Goal: Task Accomplishment & Management: Complete application form

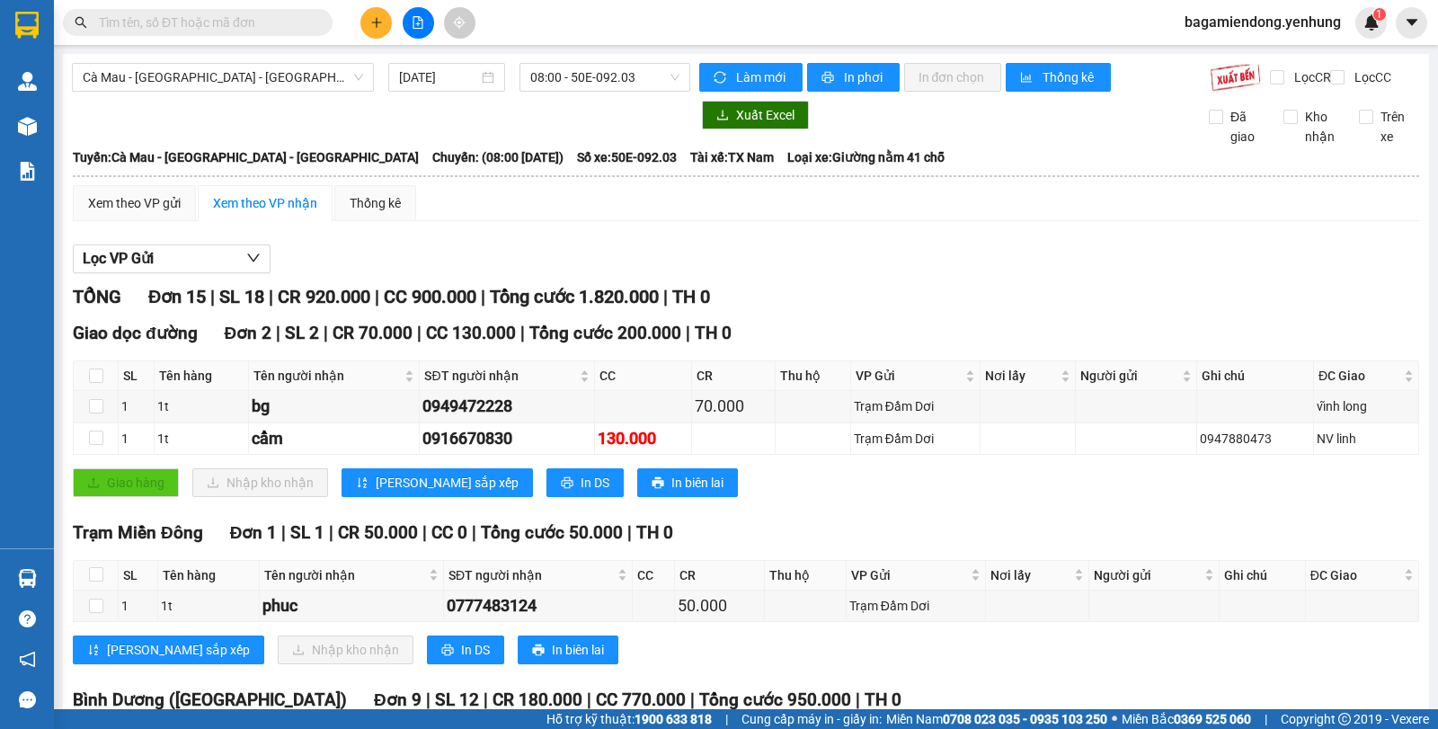
scroll to position [118, 0]
click at [378, 24] on icon "plus" at bounding box center [376, 22] width 13 height 13
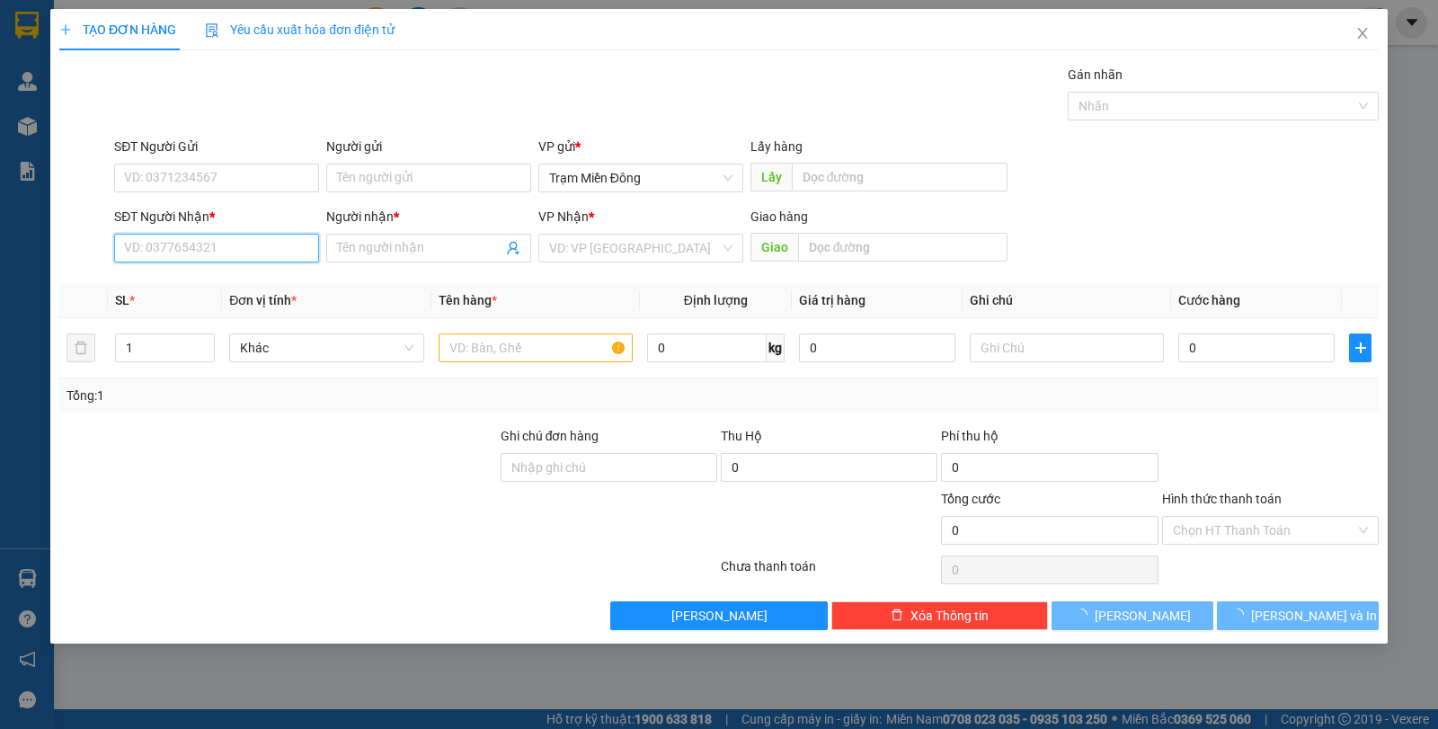
click at [167, 252] on input "SĐT Người Nhận *" at bounding box center [216, 248] width 205 height 29
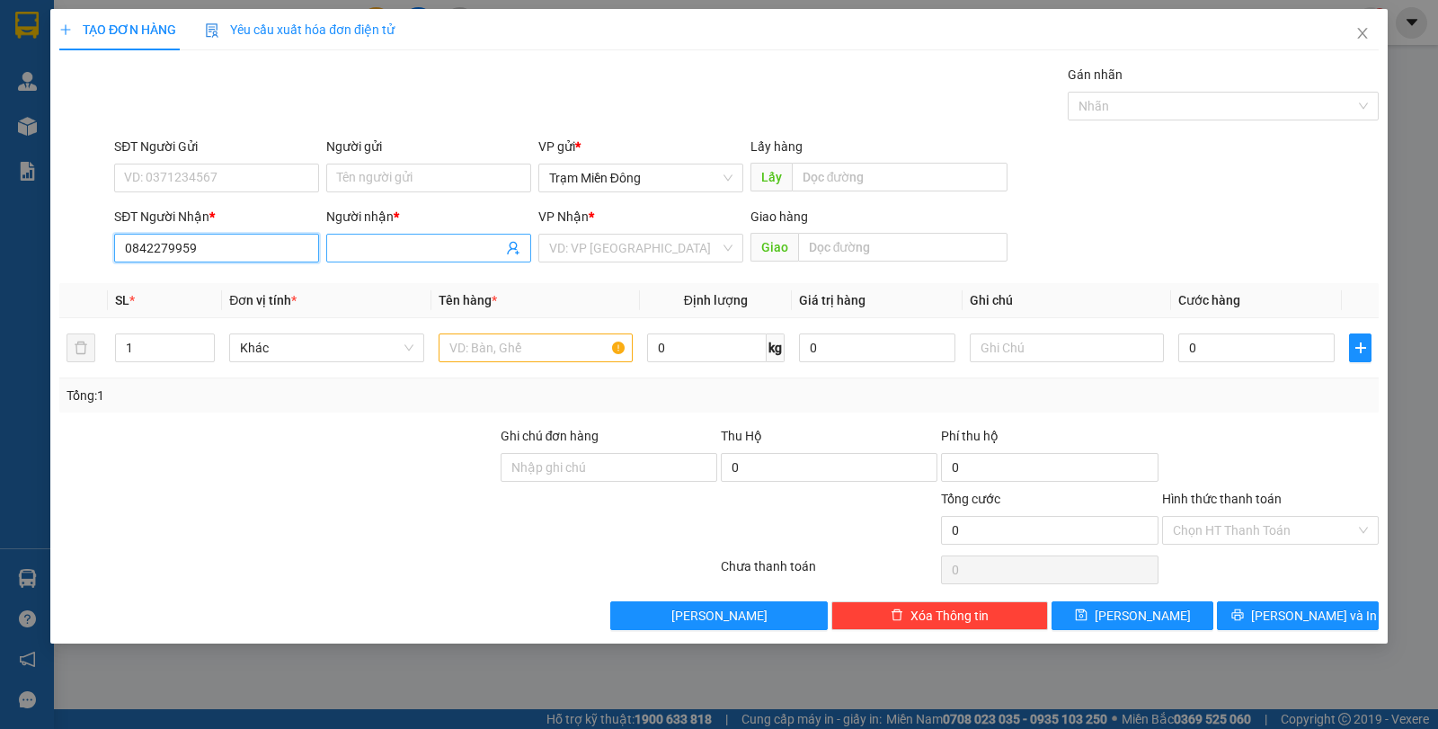
type input "0842279959"
click at [390, 253] on input "Người nhận *" at bounding box center [419, 248] width 165 height 20
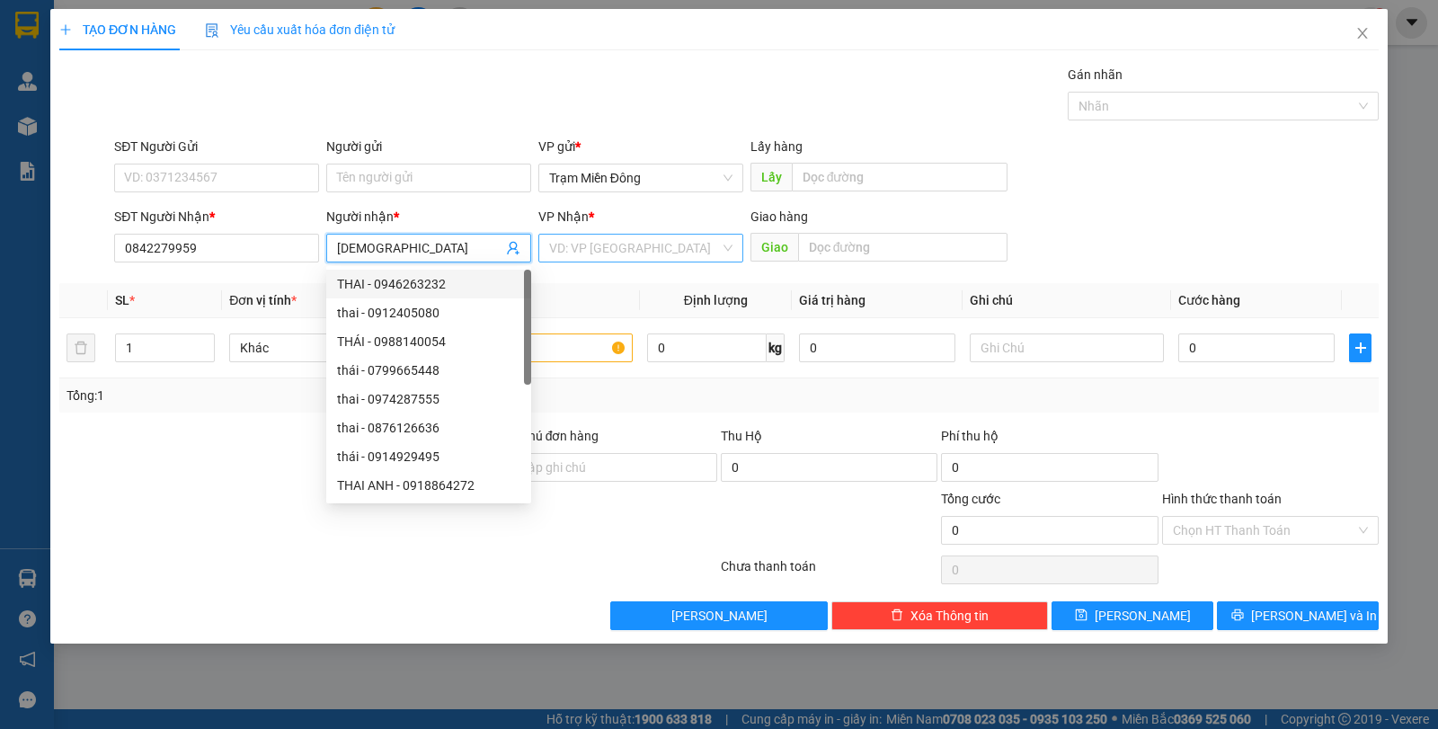
type input "[DEMOGRAPHIC_DATA]"
click at [641, 252] on input "search" at bounding box center [634, 248] width 171 height 27
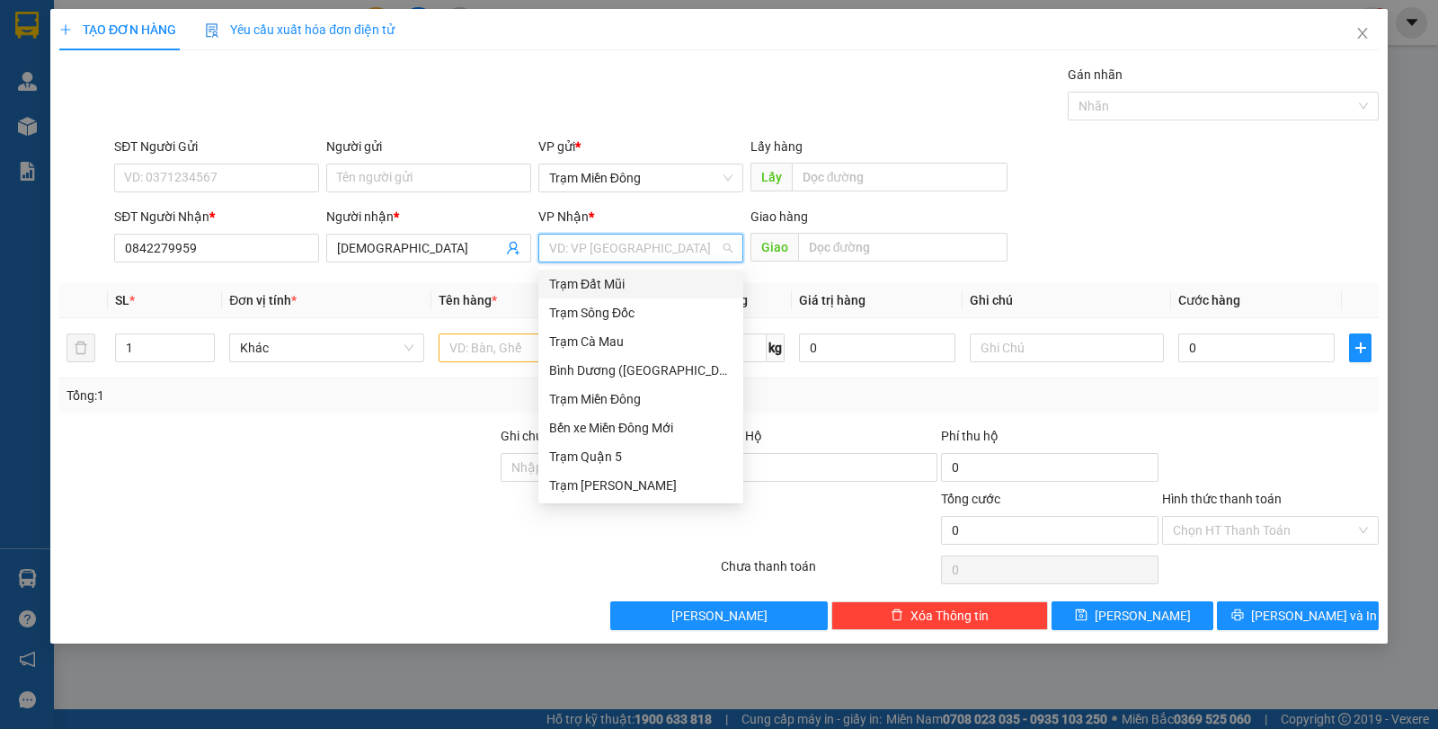
type input "N"
click at [609, 454] on div "Trạm Năm Căn" at bounding box center [649, 457] width 200 height 20
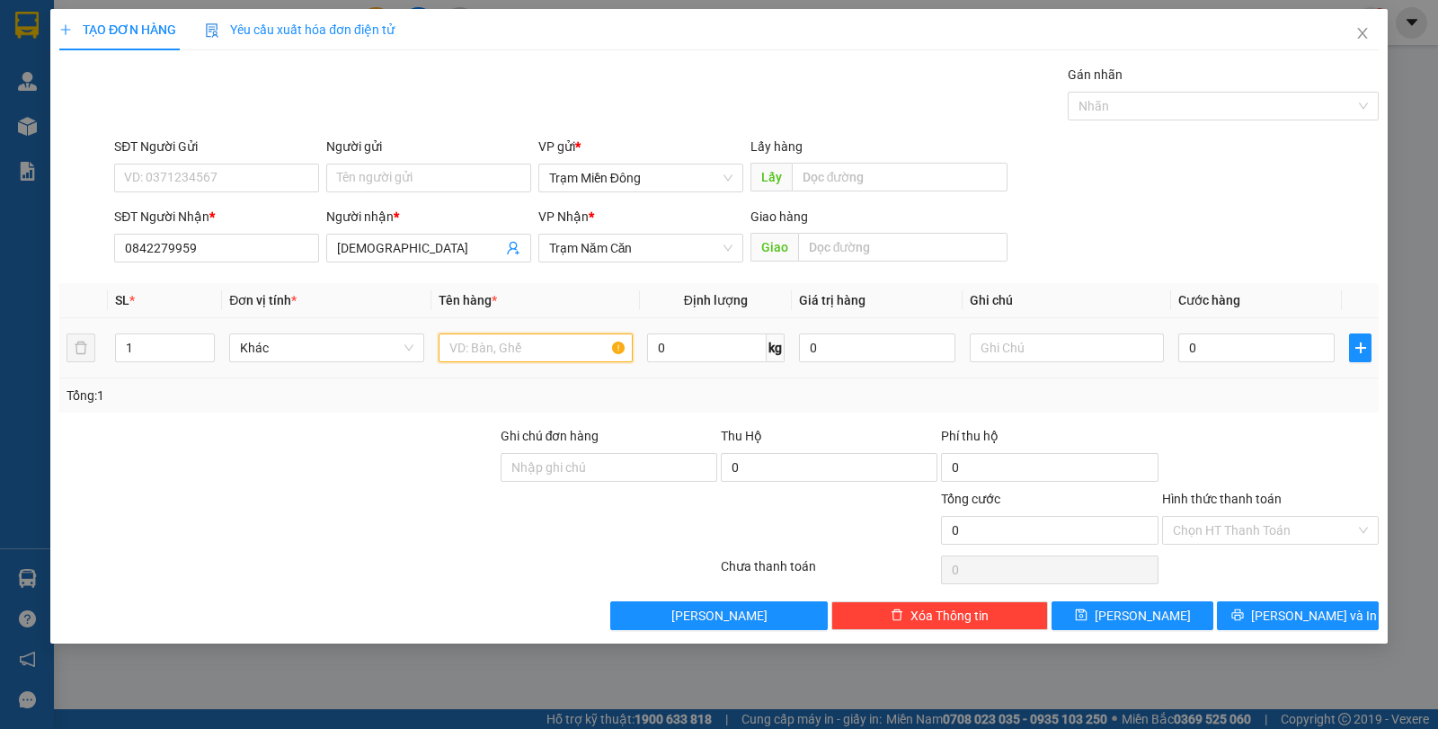
click at [498, 355] on input "text" at bounding box center [536, 347] width 194 height 29
type input "HOP"
click at [630, 395] on div "Tổng: 1" at bounding box center [719, 396] width 1305 height 20
click at [1266, 354] on input "0" at bounding box center [1256, 347] width 156 height 29
type input "3"
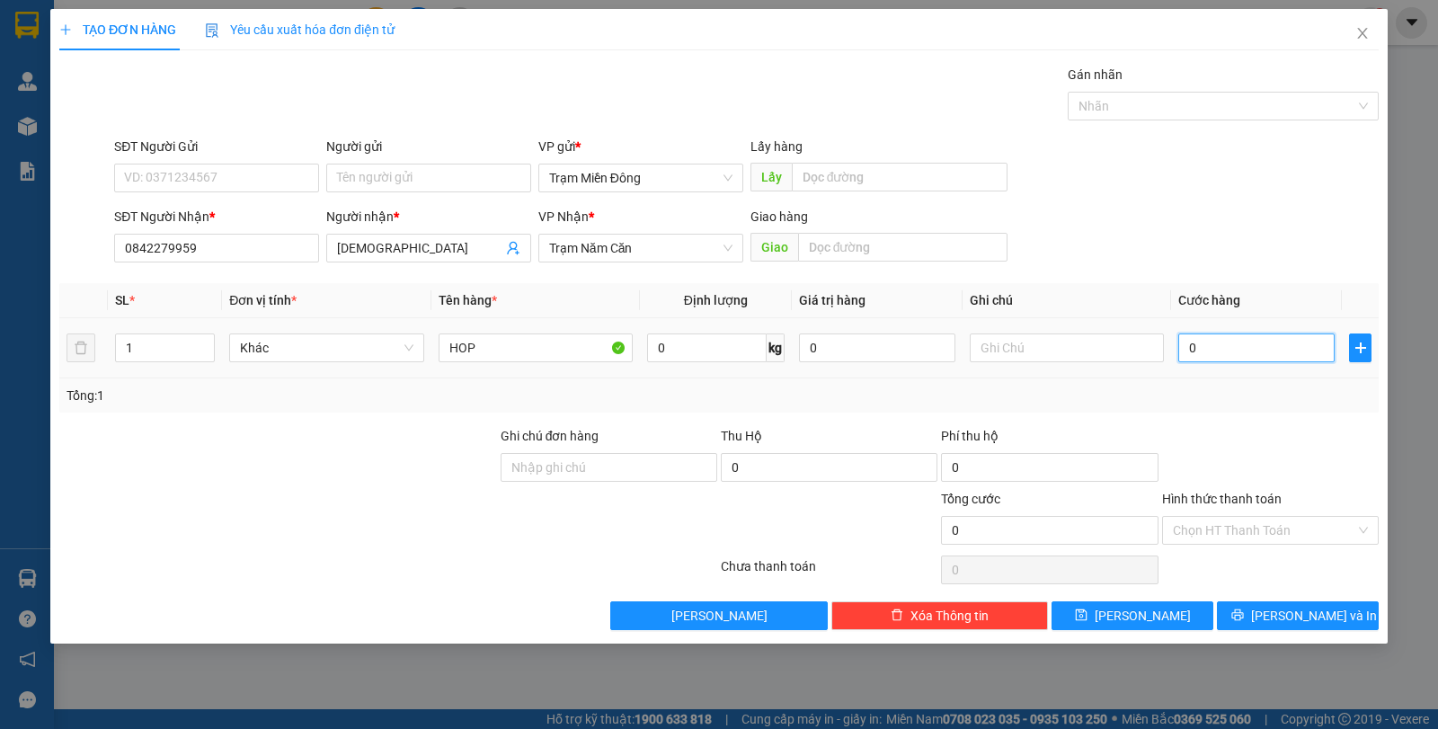
type input "3"
type input "30"
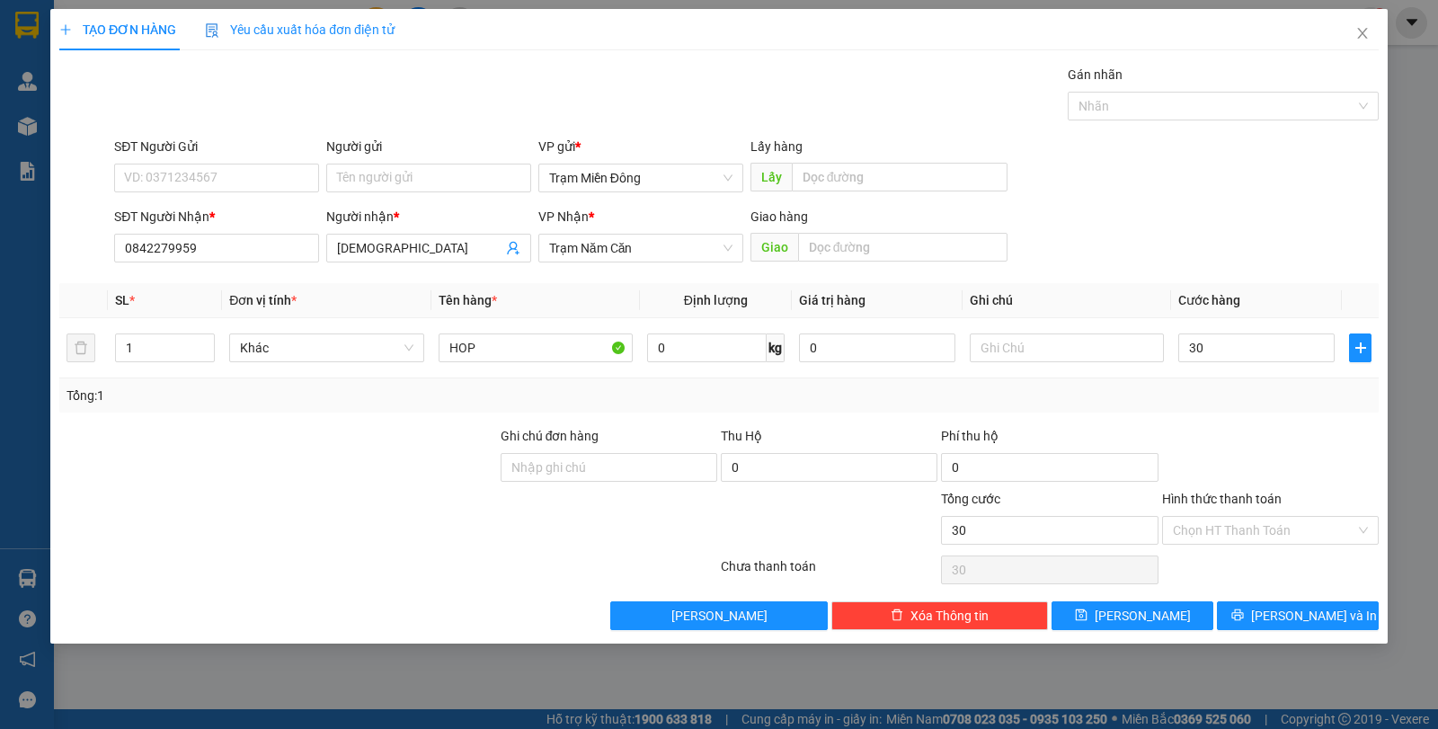
type input "30.000"
drag, startPoint x: 1204, startPoint y: 212, endPoint x: 1240, endPoint y: 260, distance: 59.7
click at [1211, 227] on div "SĐT Người Nhận * 0842279959 Người nhận * THAI VP Nhận * Trạm Năm Căn Giao hàng …" at bounding box center [747, 238] width 1272 height 63
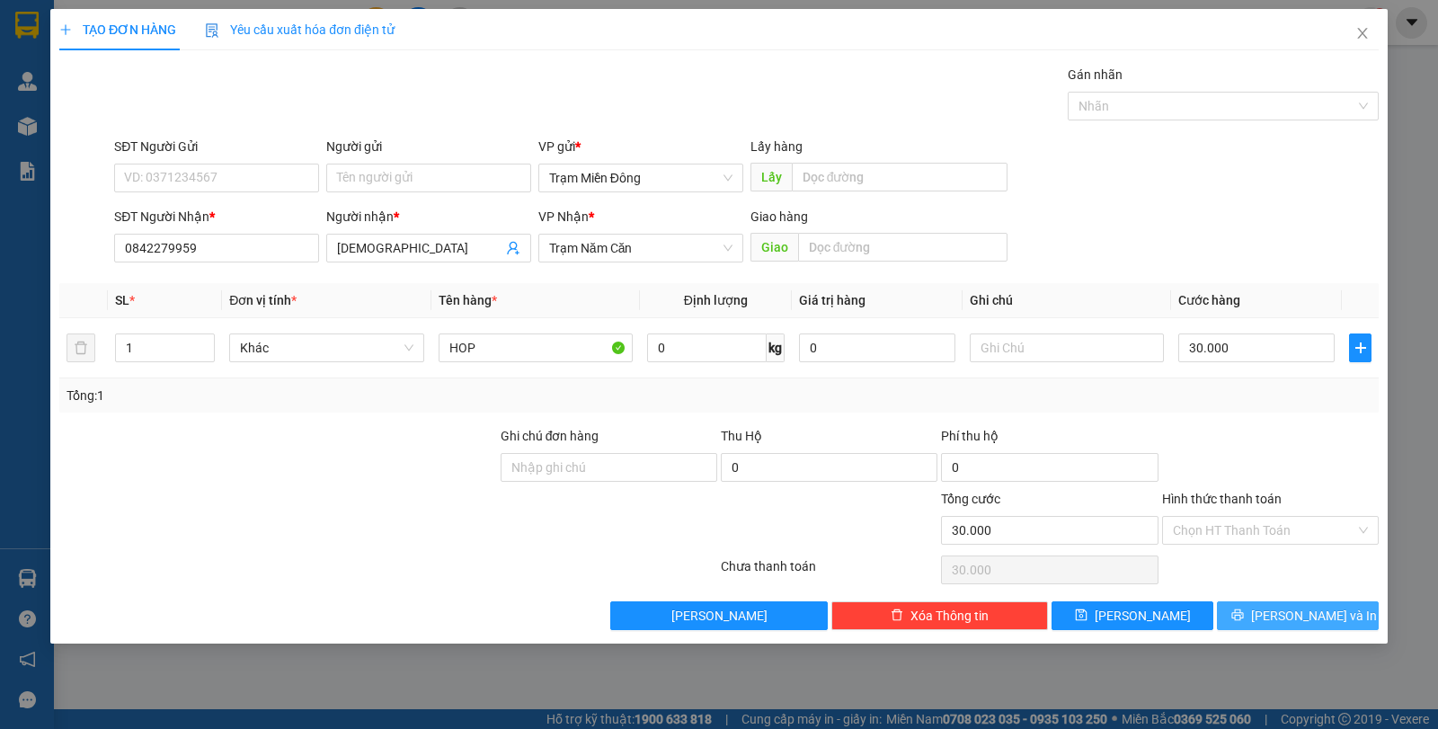
click at [1313, 619] on span "[PERSON_NAME] và In" at bounding box center [1314, 616] width 126 height 20
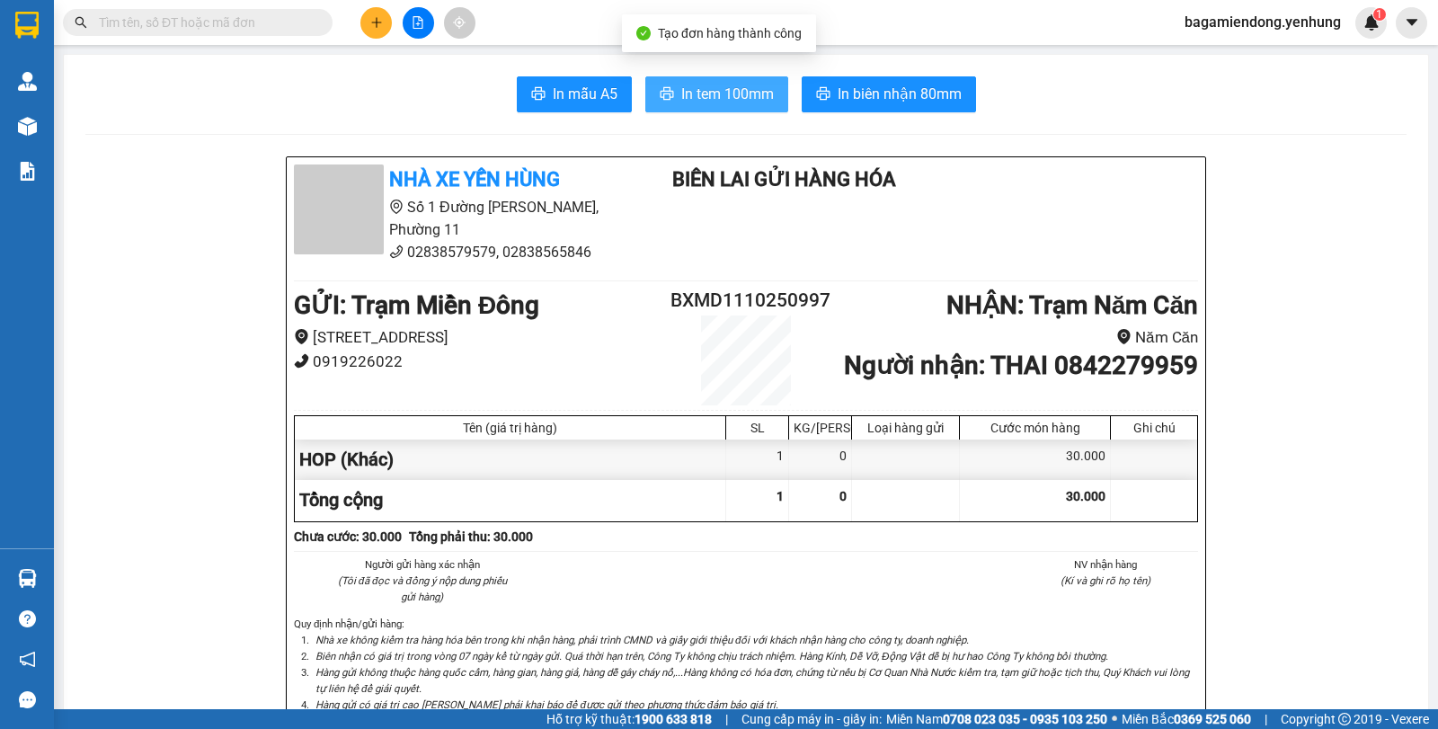
click at [712, 93] on span "In tem 100mm" at bounding box center [727, 94] width 93 height 22
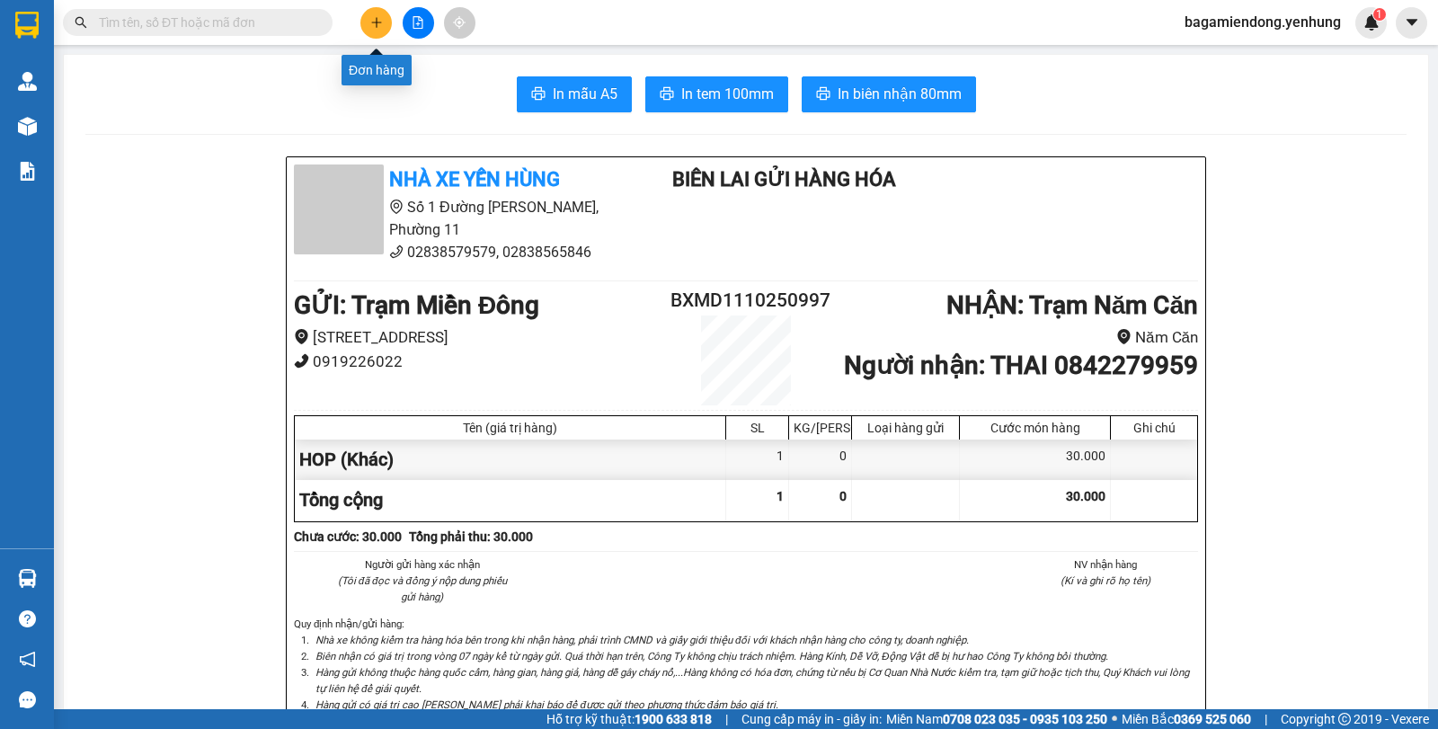
click at [379, 13] on button at bounding box center [375, 22] width 31 height 31
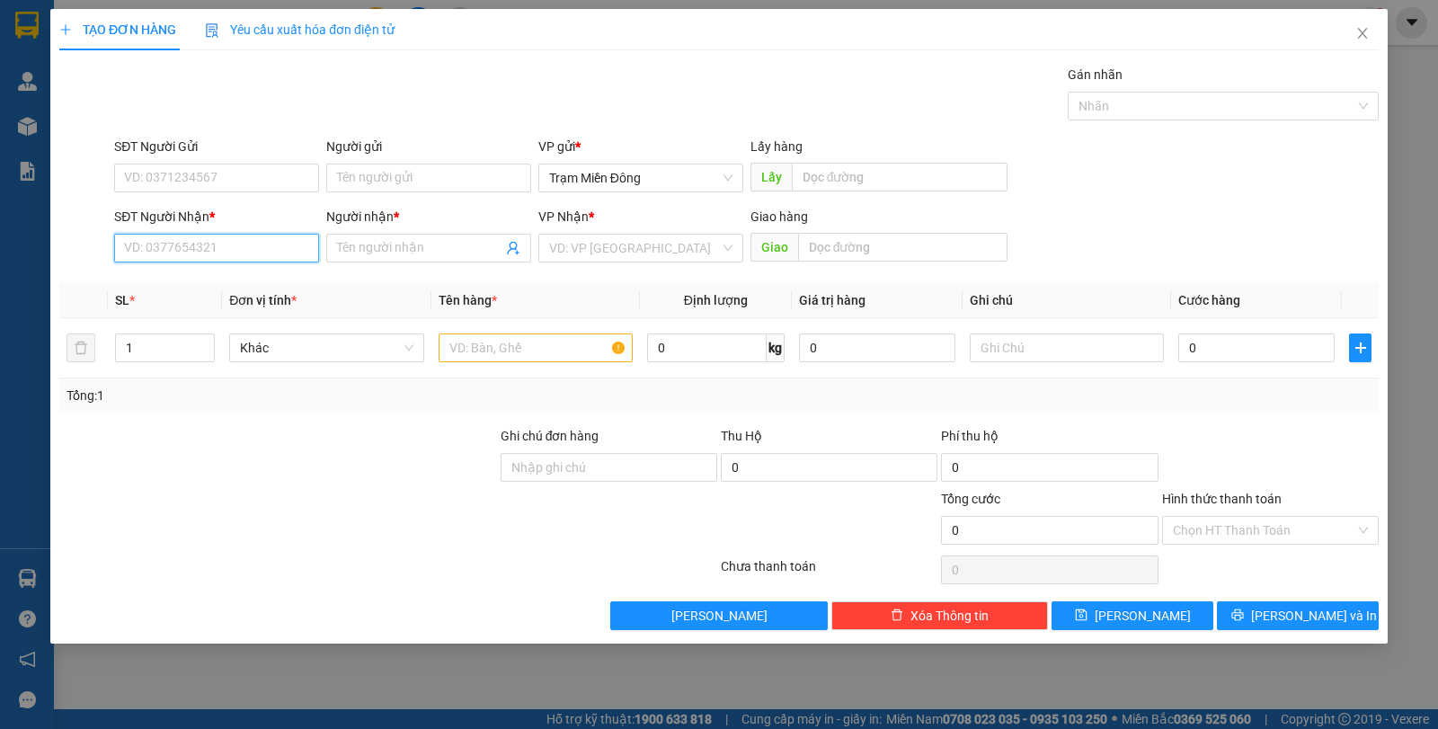
click at [184, 245] on input "SĐT Người Nhận *" at bounding box center [216, 248] width 205 height 29
type input "0913765233"
click at [353, 253] on input "Người nhận *" at bounding box center [419, 248] width 165 height 20
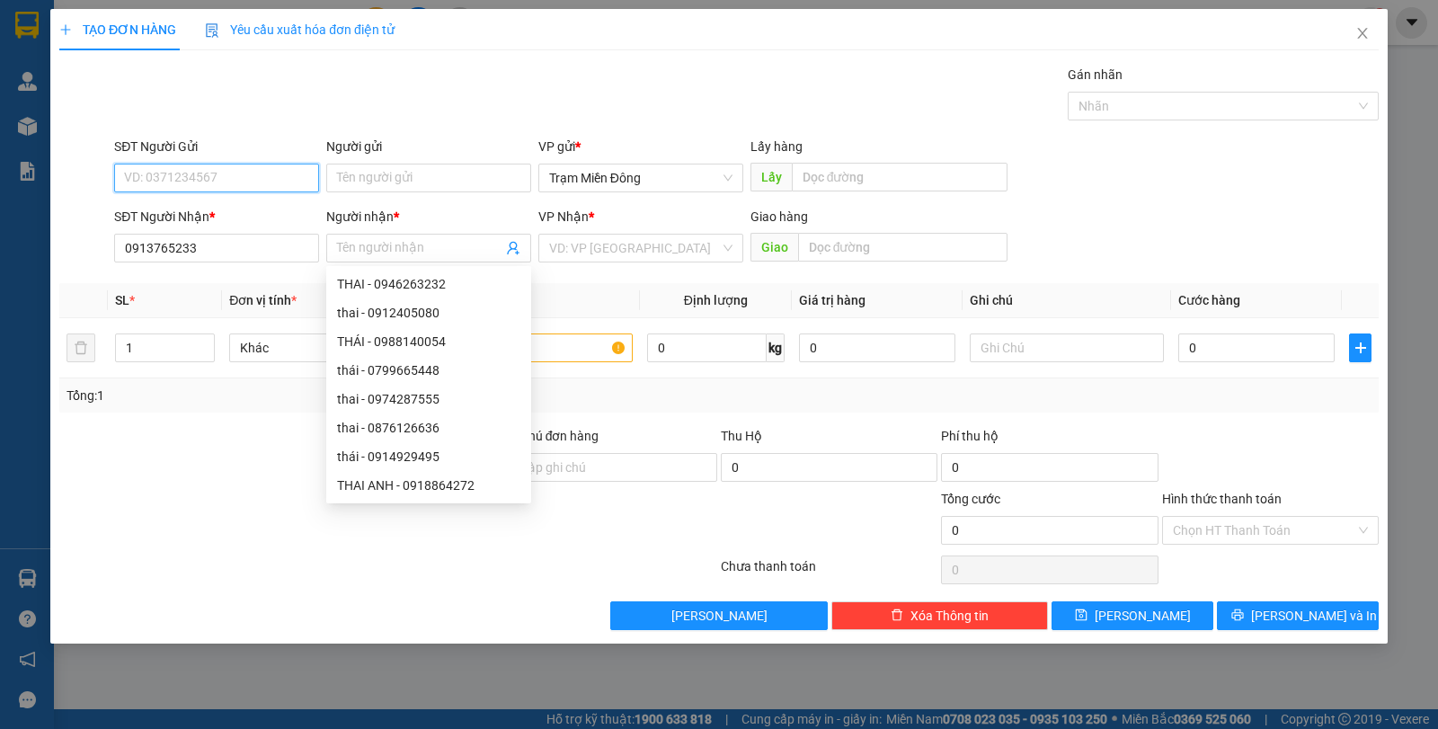
click at [227, 177] on input "SĐT Người Gửi" at bounding box center [216, 178] width 205 height 29
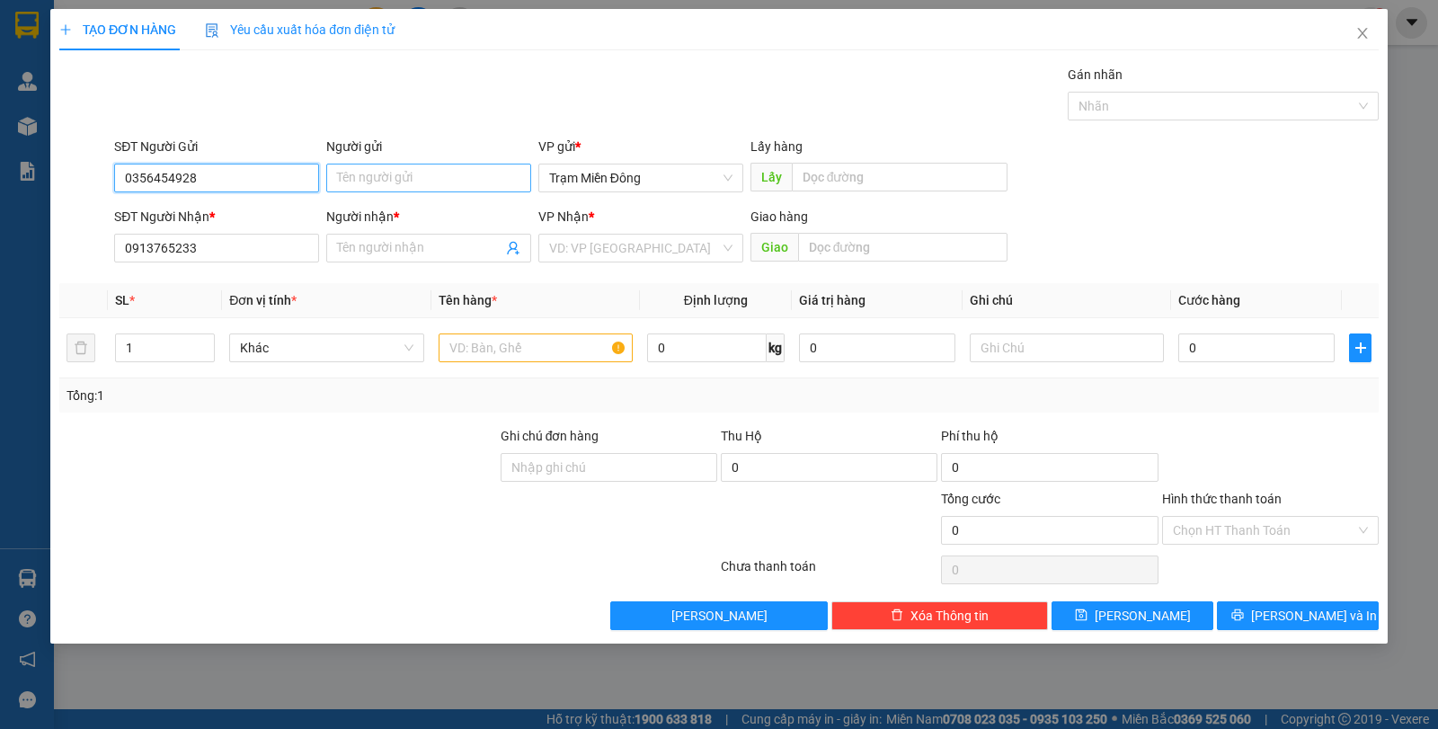
type input "0356454928"
click at [422, 180] on input "Người gửi" at bounding box center [428, 178] width 205 height 29
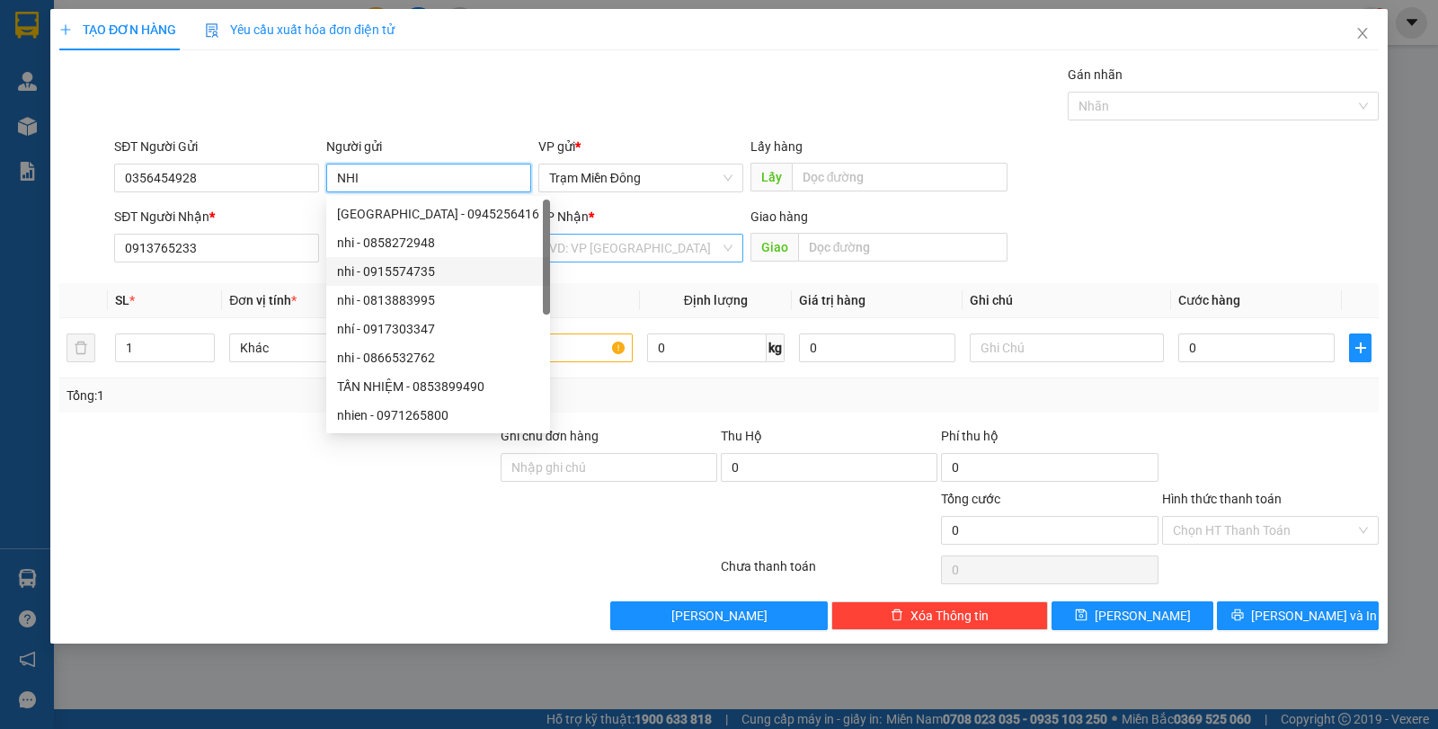
type input "NHI"
drag, startPoint x: 644, startPoint y: 235, endPoint x: 644, endPoint y: 247, distance: 12.6
click at [644, 235] on input "search" at bounding box center [634, 248] width 171 height 27
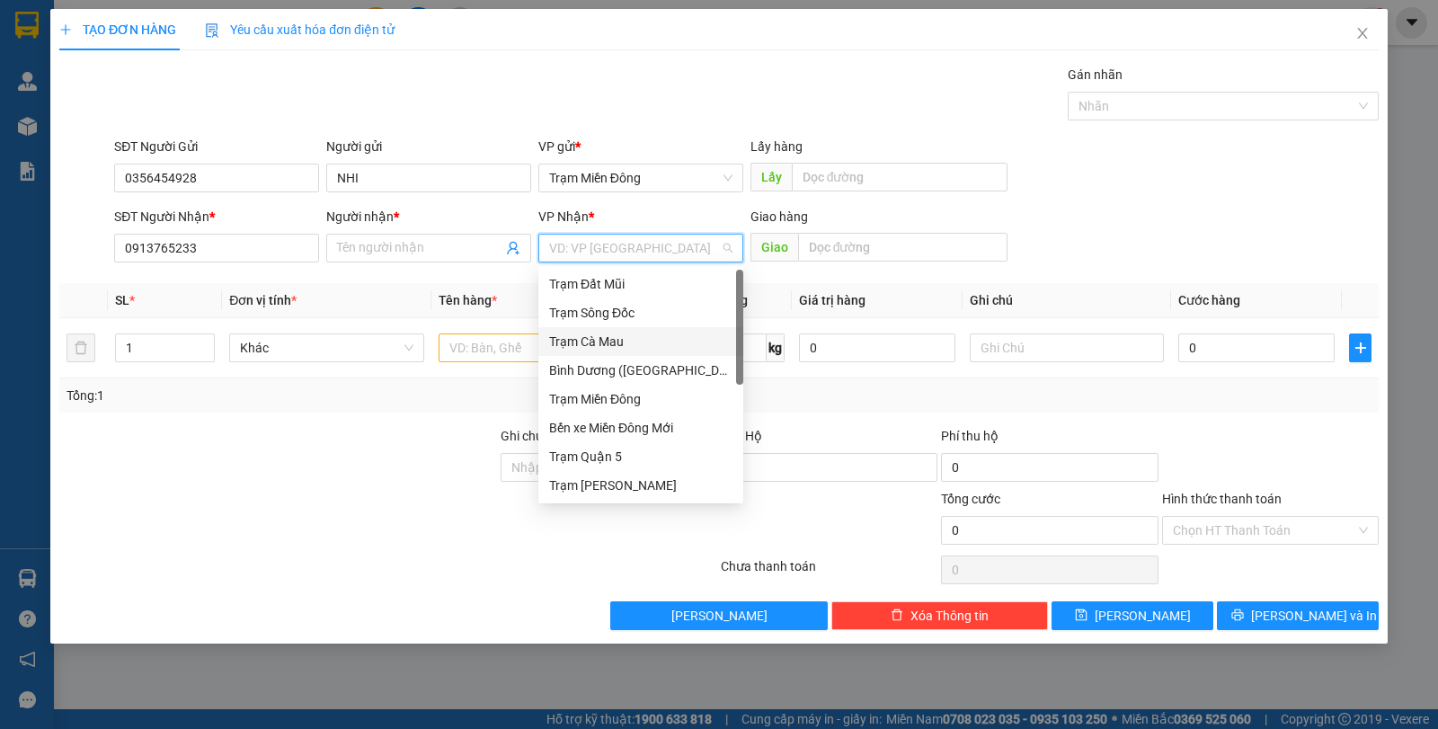
click at [611, 342] on div "Trạm Cà Mau" at bounding box center [640, 342] width 183 height 20
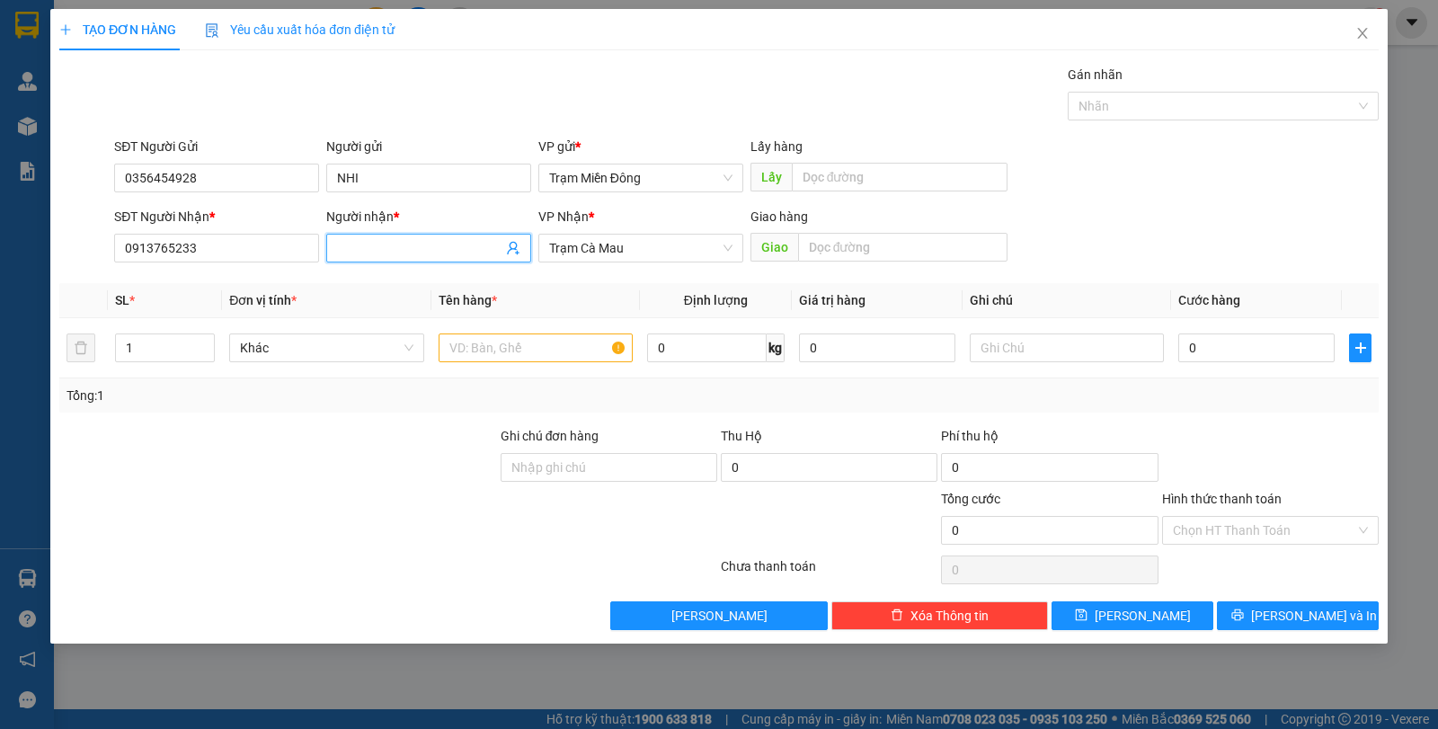
click at [391, 247] on input "Người nhận *" at bounding box center [419, 248] width 165 height 20
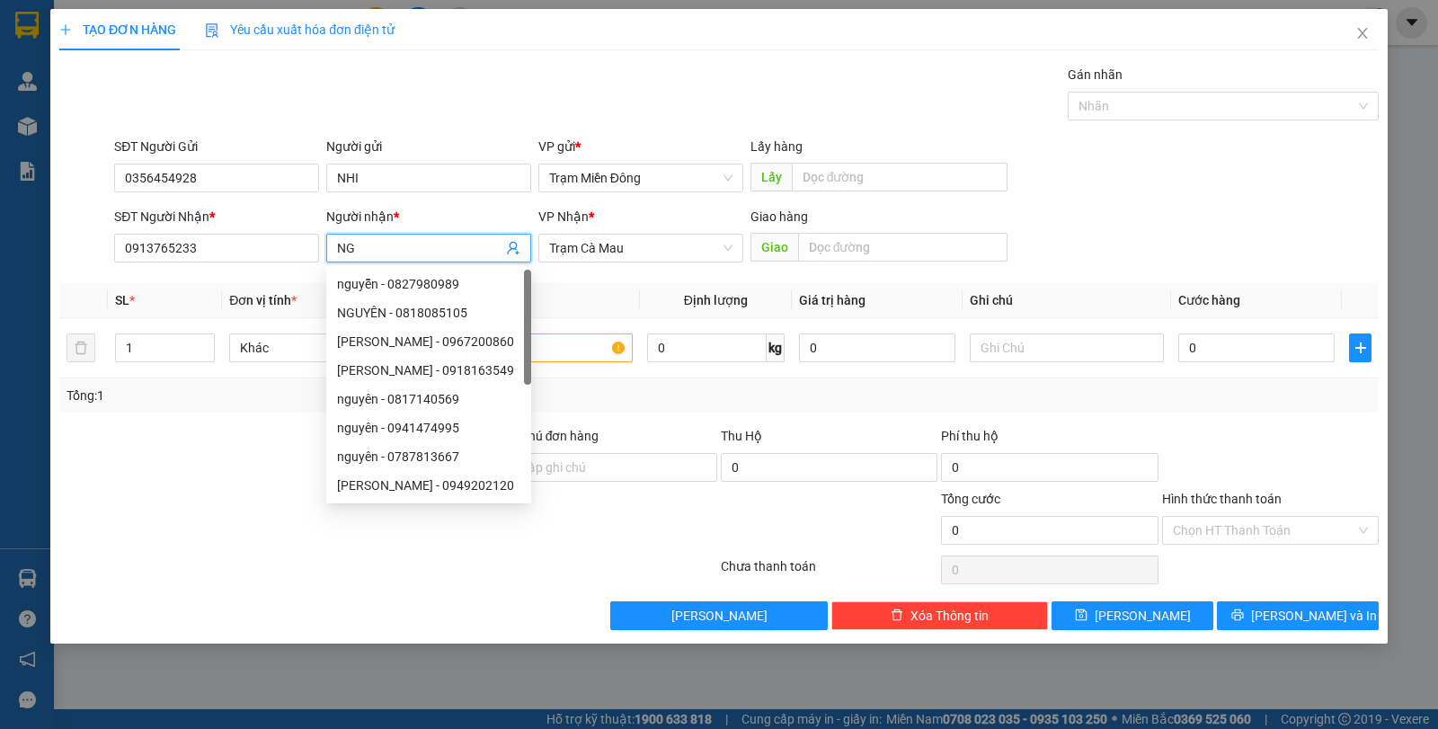
type input "N"
type input "LUY"
click at [237, 426] on div at bounding box center [278, 457] width 441 height 63
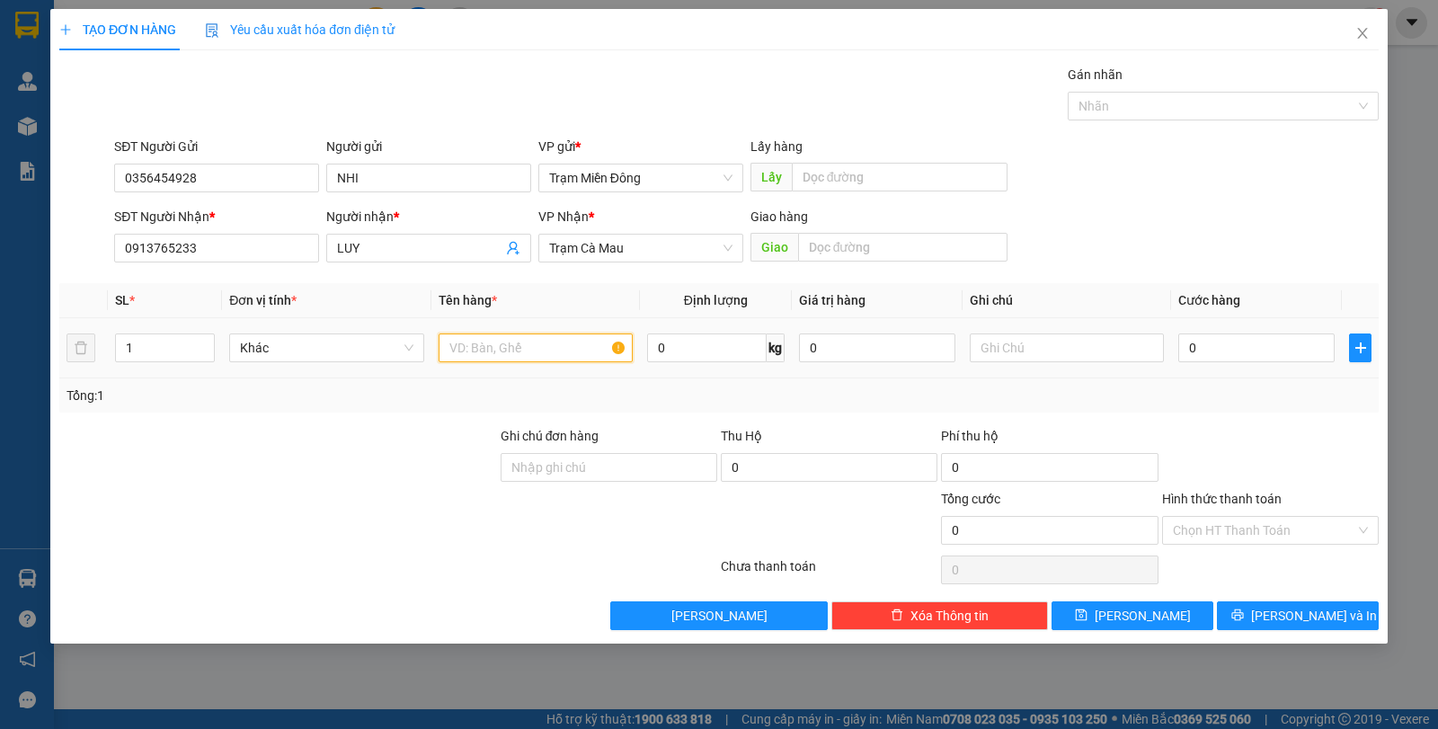
click at [520, 357] on input "text" at bounding box center [536, 347] width 194 height 29
type input "THUNG GA"
click at [1264, 351] on input "0" at bounding box center [1256, 347] width 156 height 29
type input "1"
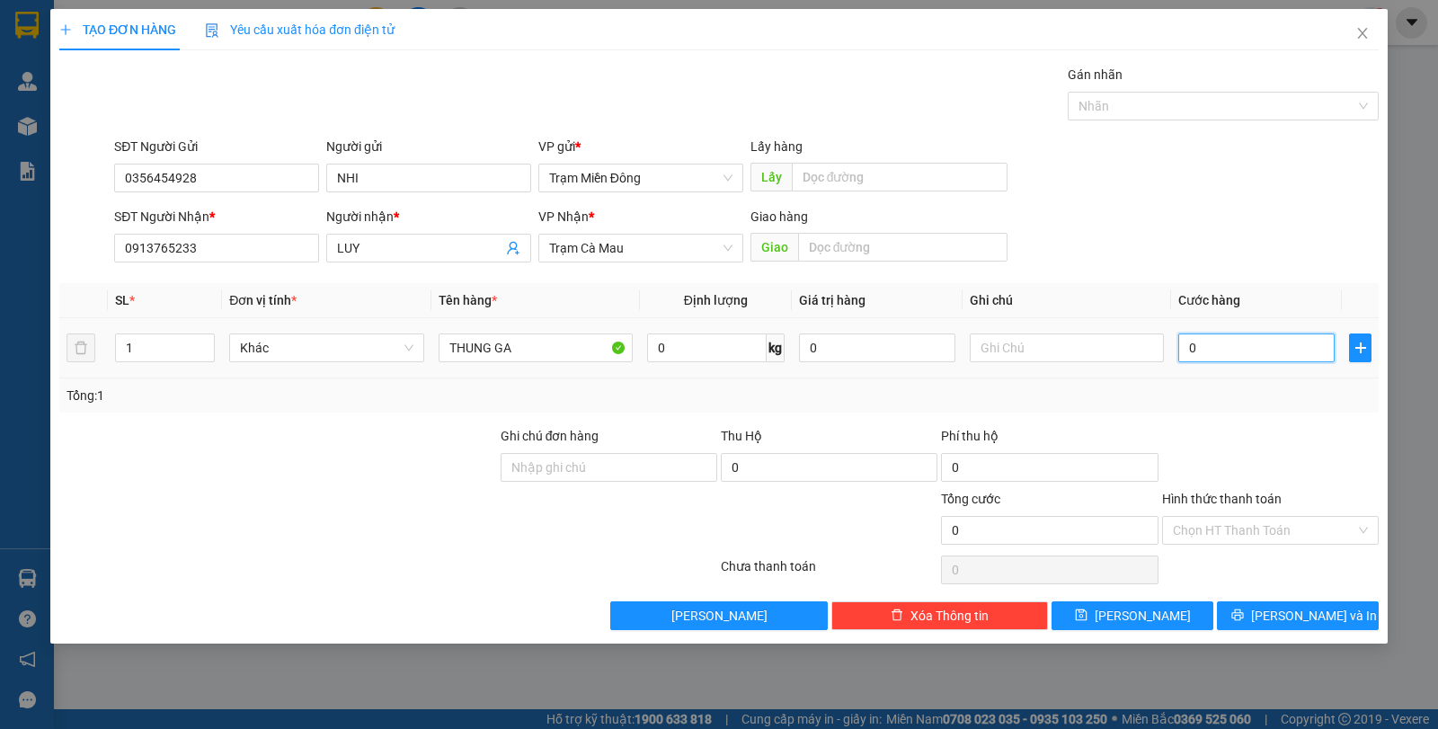
type input "1"
type input "15"
type input "150"
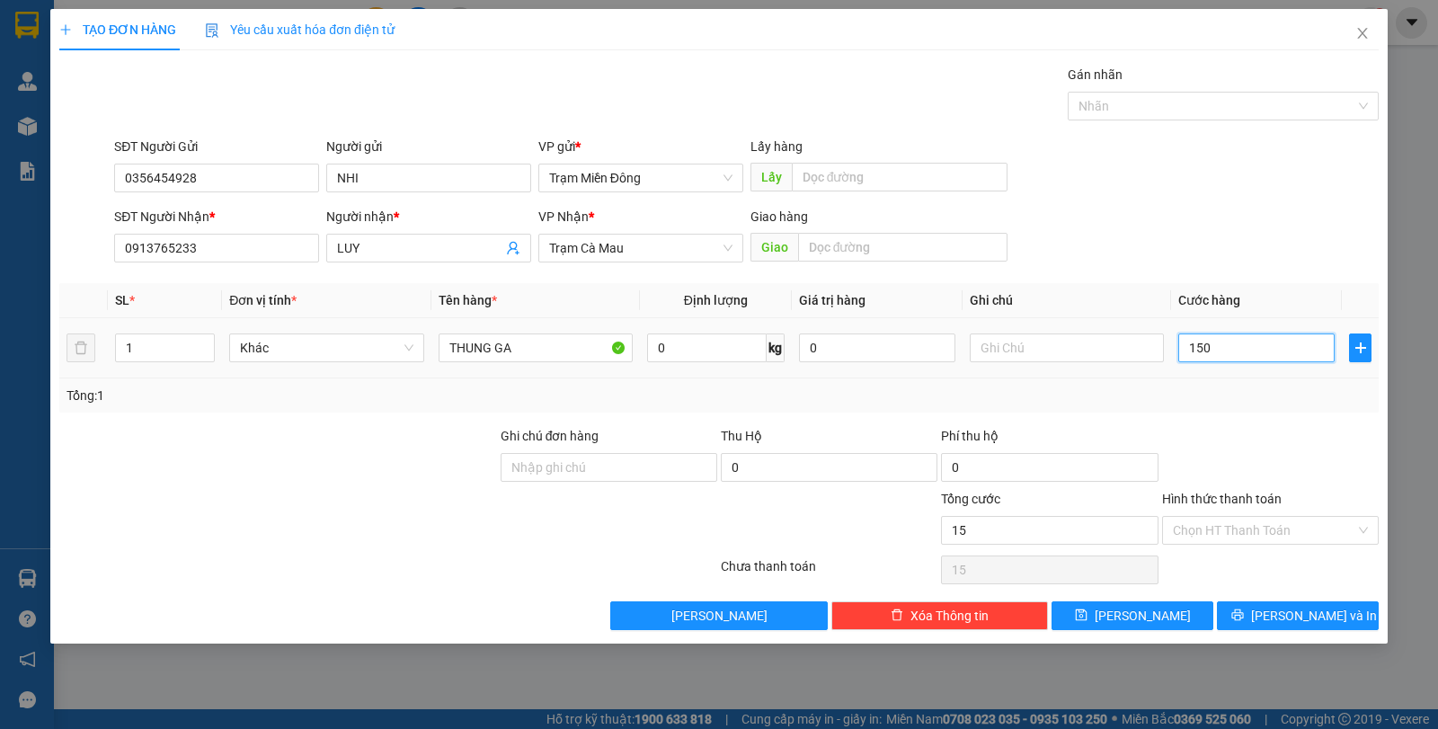
type input "150"
type input "150.000"
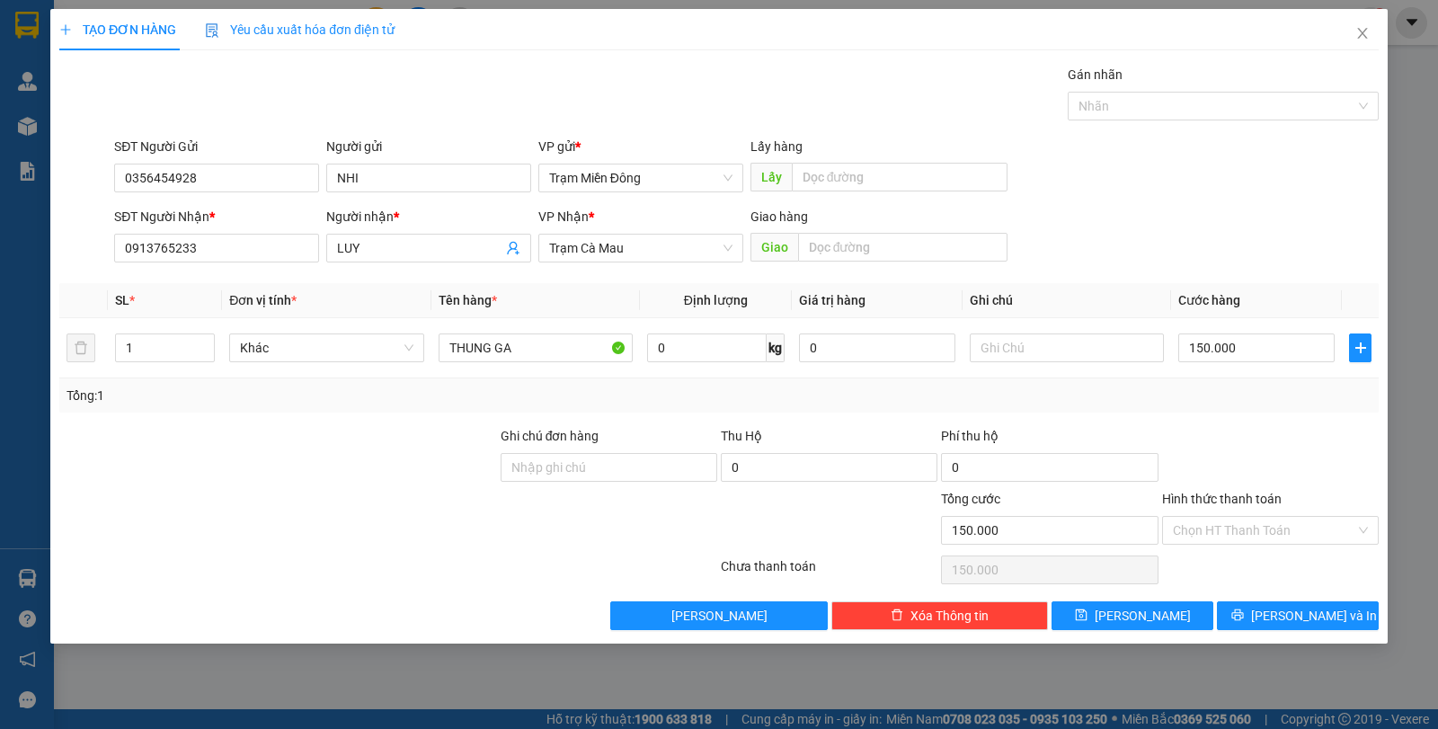
click at [1291, 214] on div "SĐT Người Nhận * 0913765233 Người nhận * LUY VP Nhận * Trạm Cà Mau Giao hàng Gi…" at bounding box center [747, 238] width 1272 height 63
click at [1365, 529] on div "Chọn HT Thanh Toán" at bounding box center [1270, 530] width 217 height 29
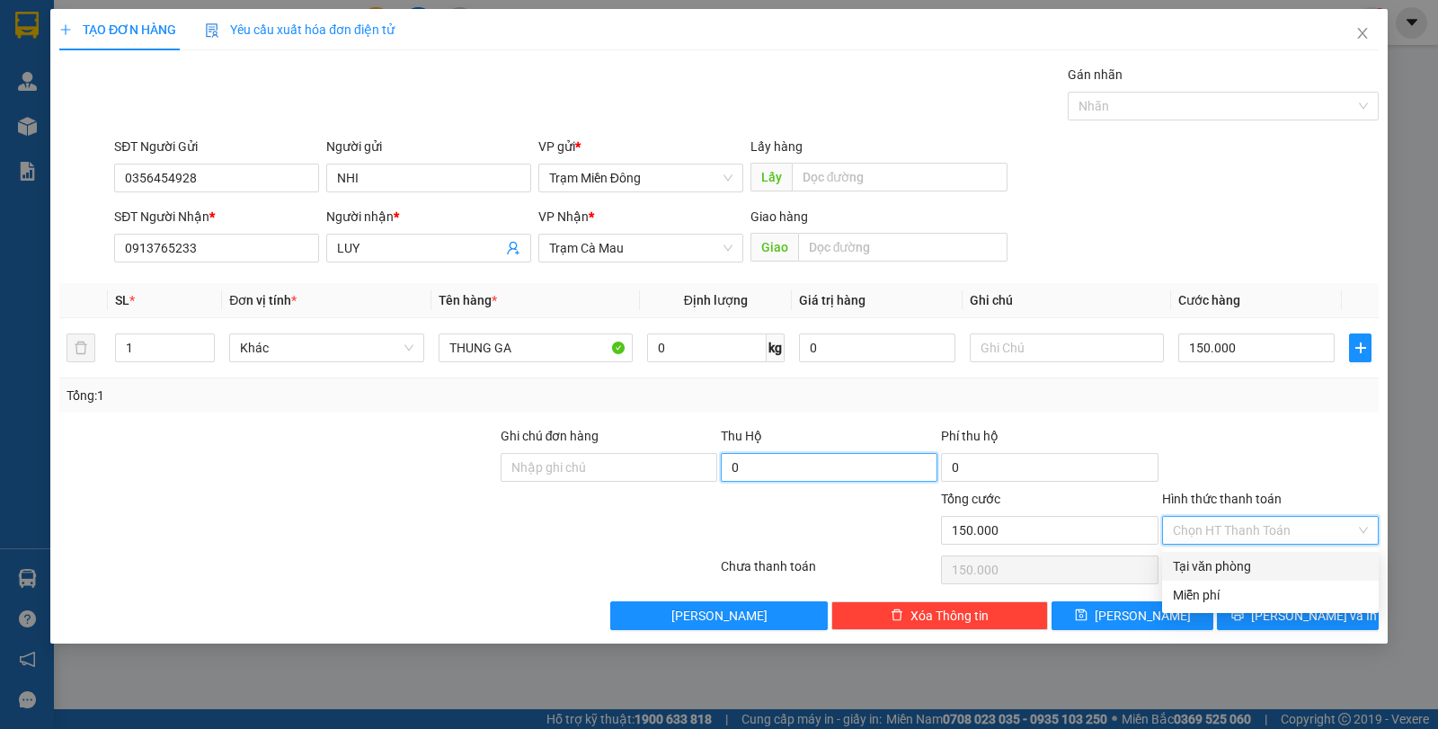
click at [782, 463] on input "0" at bounding box center [829, 467] width 217 height 29
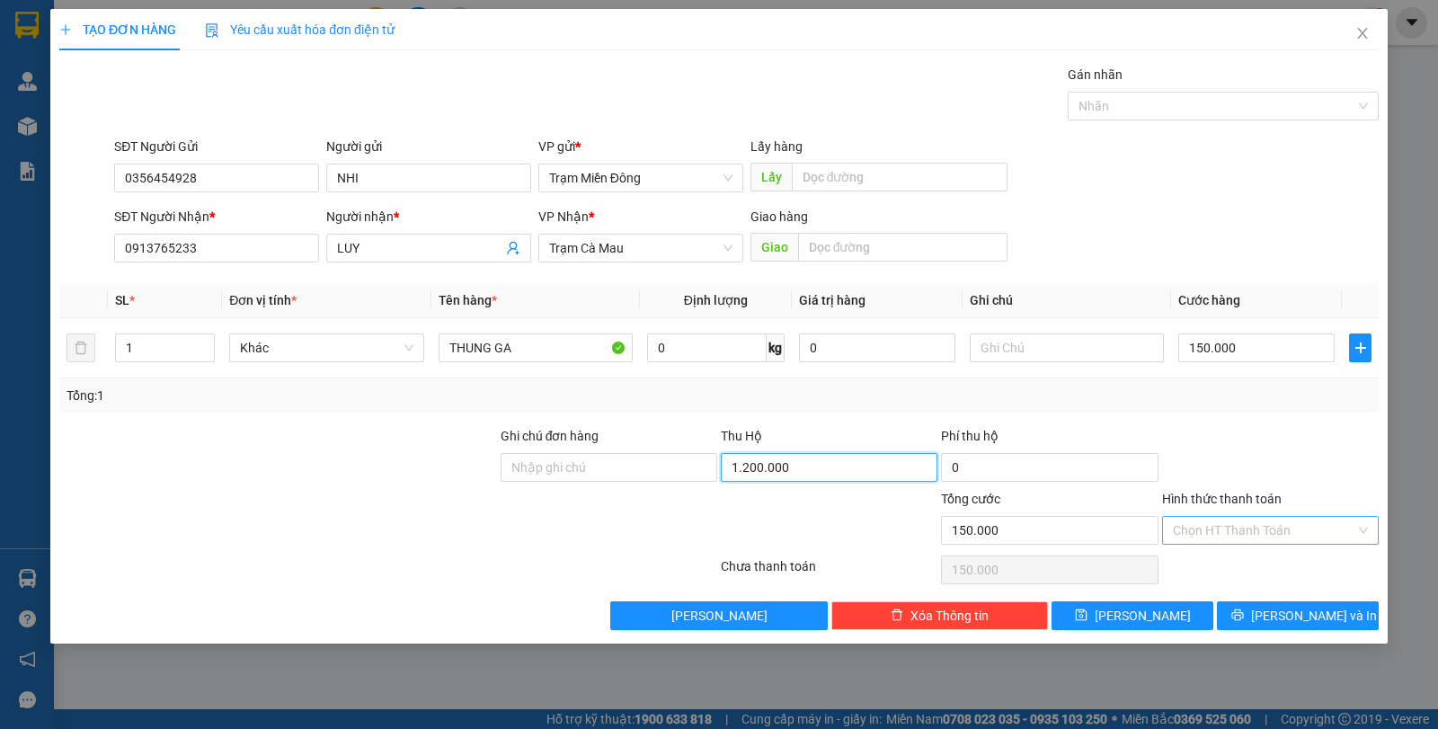
click at [1367, 524] on div "Chọn HT Thanh Toán" at bounding box center [1270, 530] width 217 height 29
type input "1.200.000"
drag, startPoint x: 1374, startPoint y: 464, endPoint x: 1362, endPoint y: 450, distance: 18.4
click at [1373, 452] on div at bounding box center [1270, 457] width 220 height 63
click at [1360, 528] on div "Chọn HT Thanh Toán" at bounding box center [1270, 530] width 217 height 29
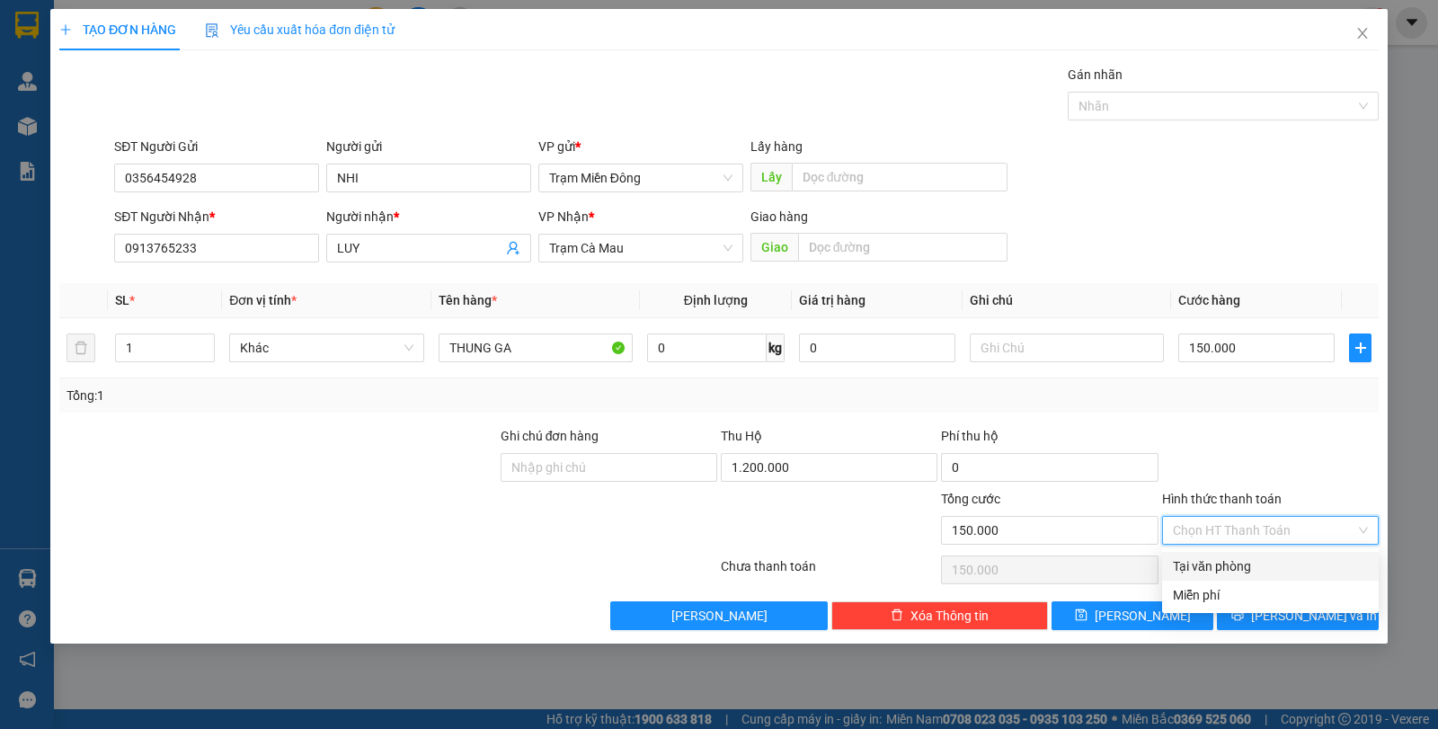
click at [1275, 572] on div "Tại văn phòng" at bounding box center [1270, 566] width 195 height 20
type input "0"
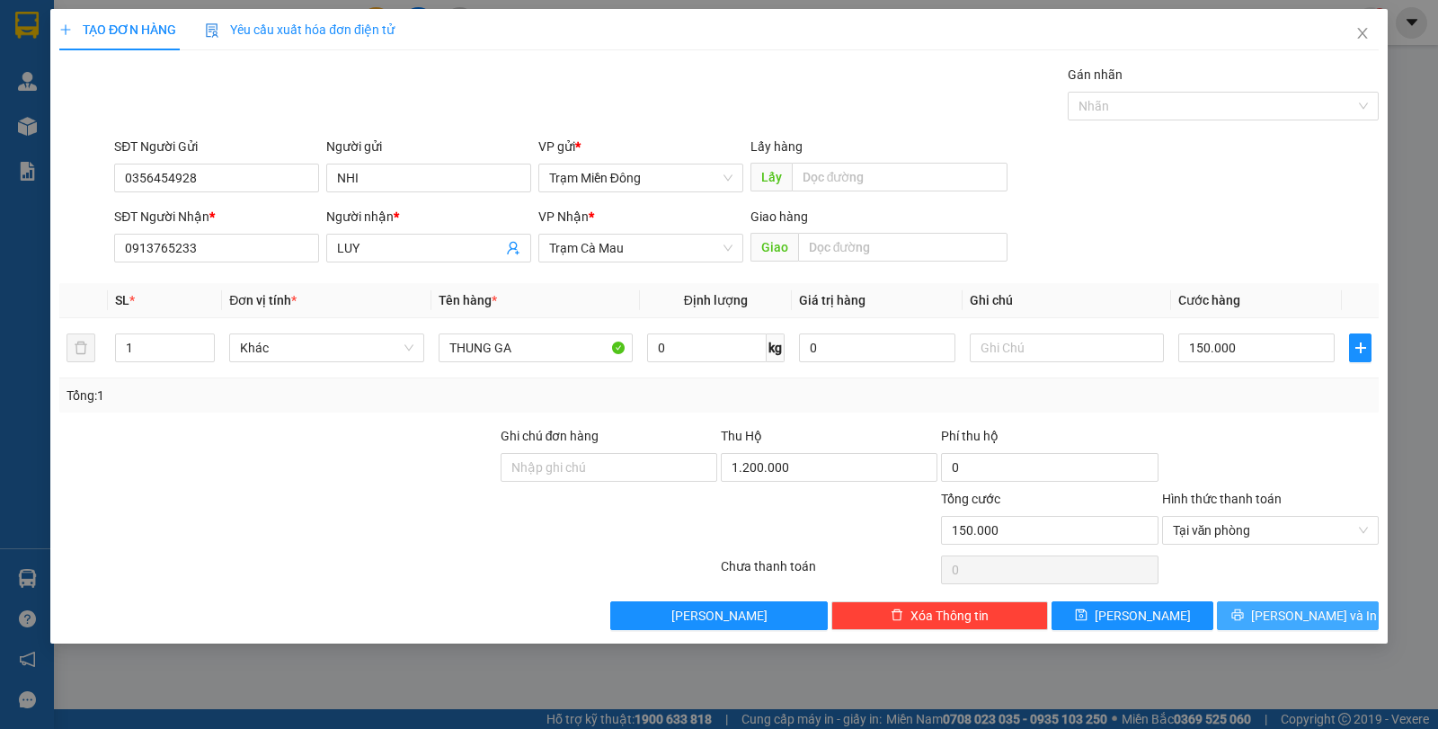
drag, startPoint x: 1296, startPoint y: 619, endPoint x: 1314, endPoint y: 612, distance: 19.4
click at [1297, 619] on span "[PERSON_NAME] và In" at bounding box center [1314, 616] width 126 height 20
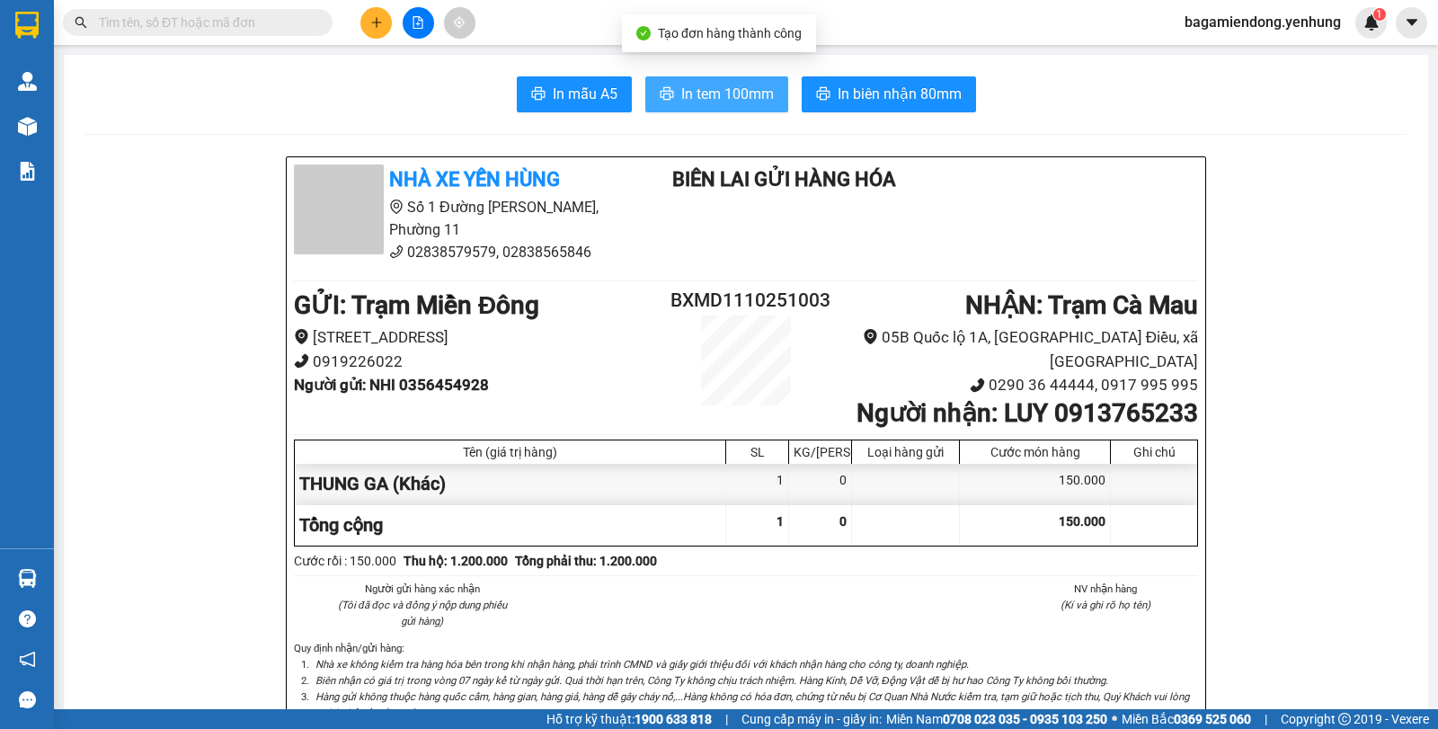
click at [709, 90] on span "In tem 100mm" at bounding box center [727, 94] width 93 height 22
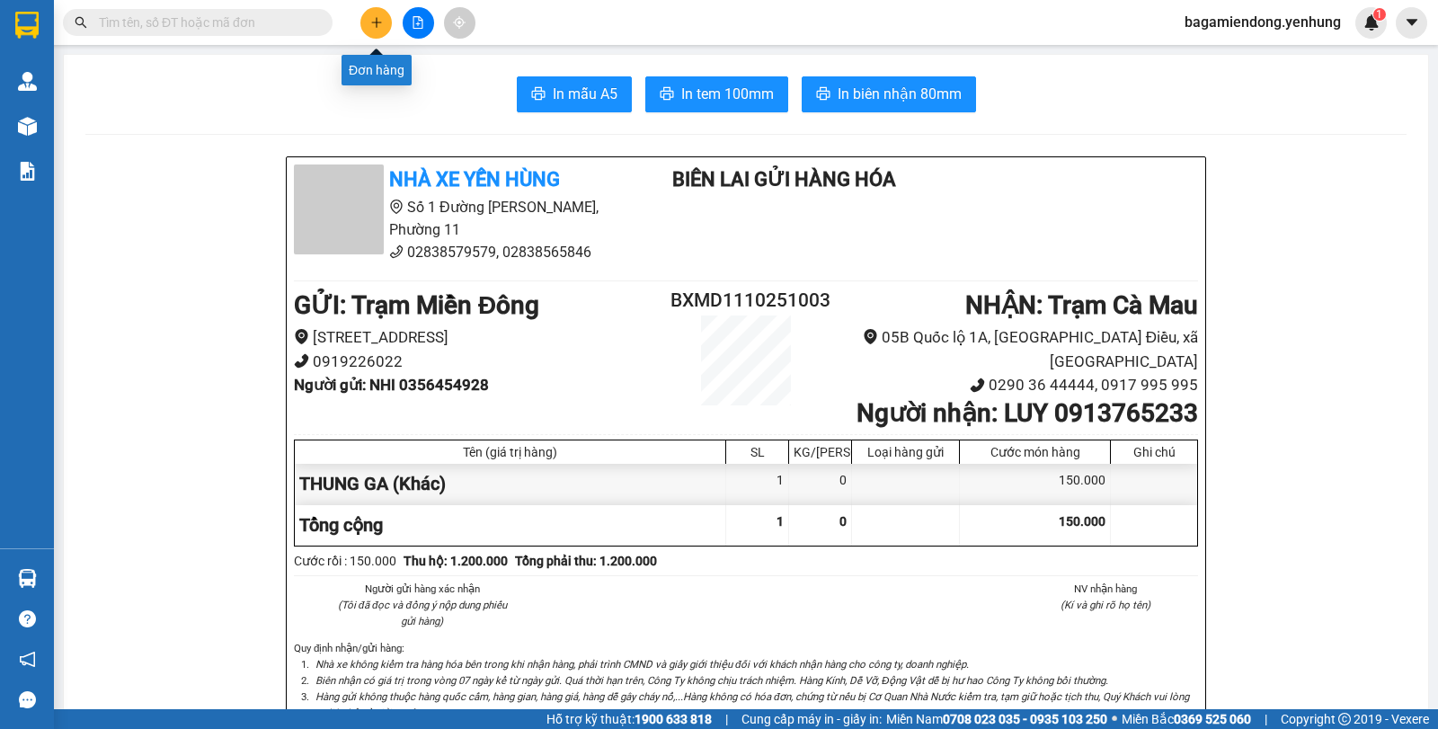
click at [384, 27] on button at bounding box center [375, 22] width 31 height 31
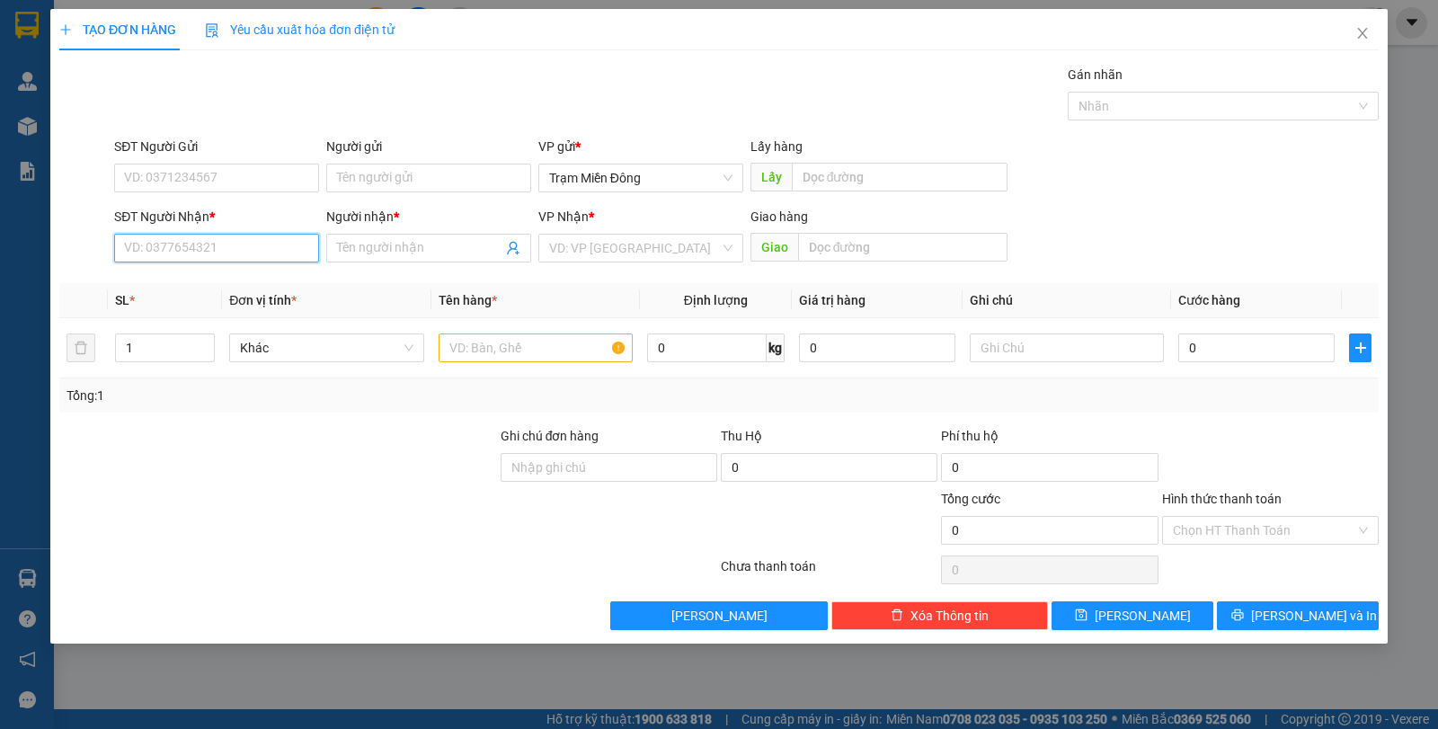
click at [213, 251] on input "SĐT Người Nhận *" at bounding box center [216, 248] width 205 height 29
drag, startPoint x: 249, startPoint y: 285, endPoint x: 262, endPoint y: 297, distance: 17.8
click at [250, 285] on div "0919877101 - [GEOGRAPHIC_DATA]" at bounding box center [226, 284] width 202 height 20
type input "0919877101"
type input "PHUOING"
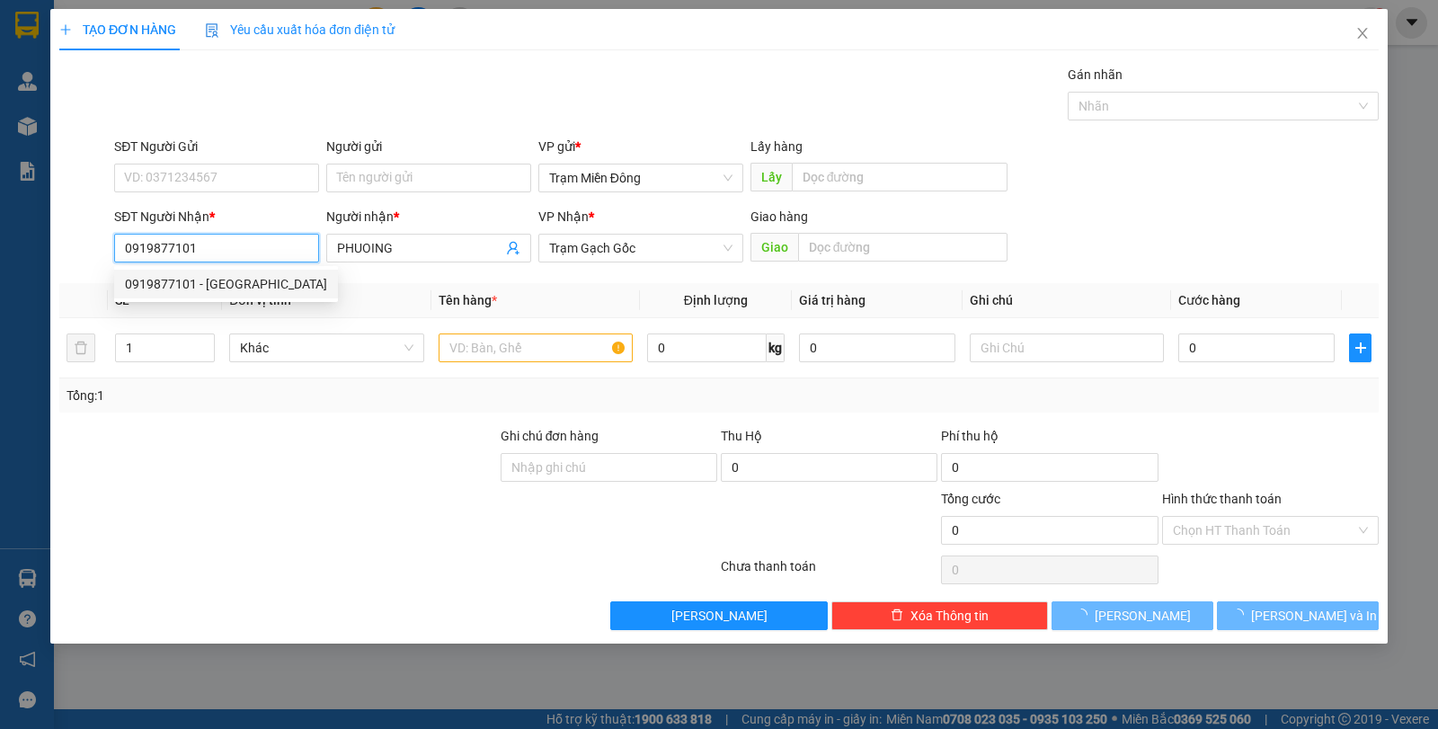
type input "50.000"
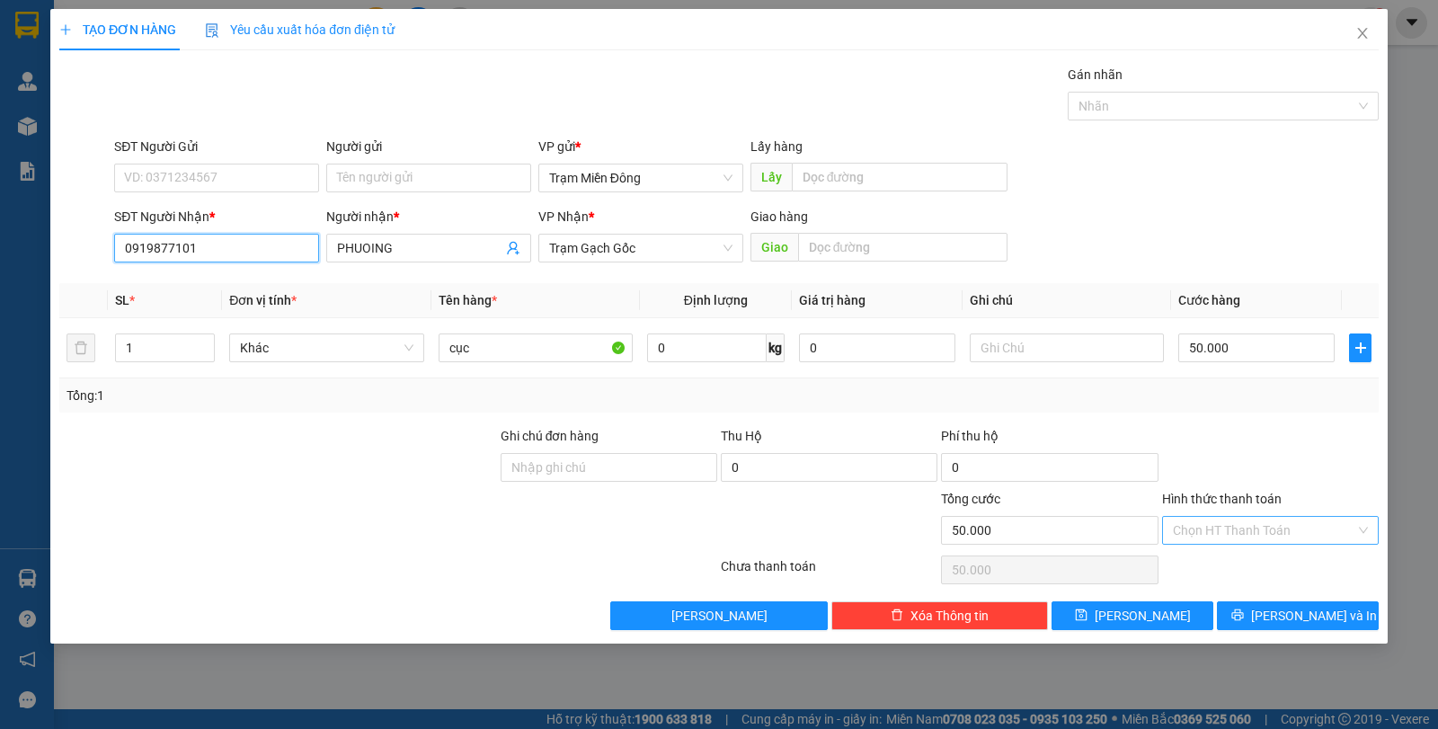
drag, startPoint x: 1362, startPoint y: 528, endPoint x: 1360, endPoint y: 537, distance: 9.2
click at [1363, 528] on div "Chọn HT Thanh Toán" at bounding box center [1270, 530] width 217 height 29
type input "0919877101"
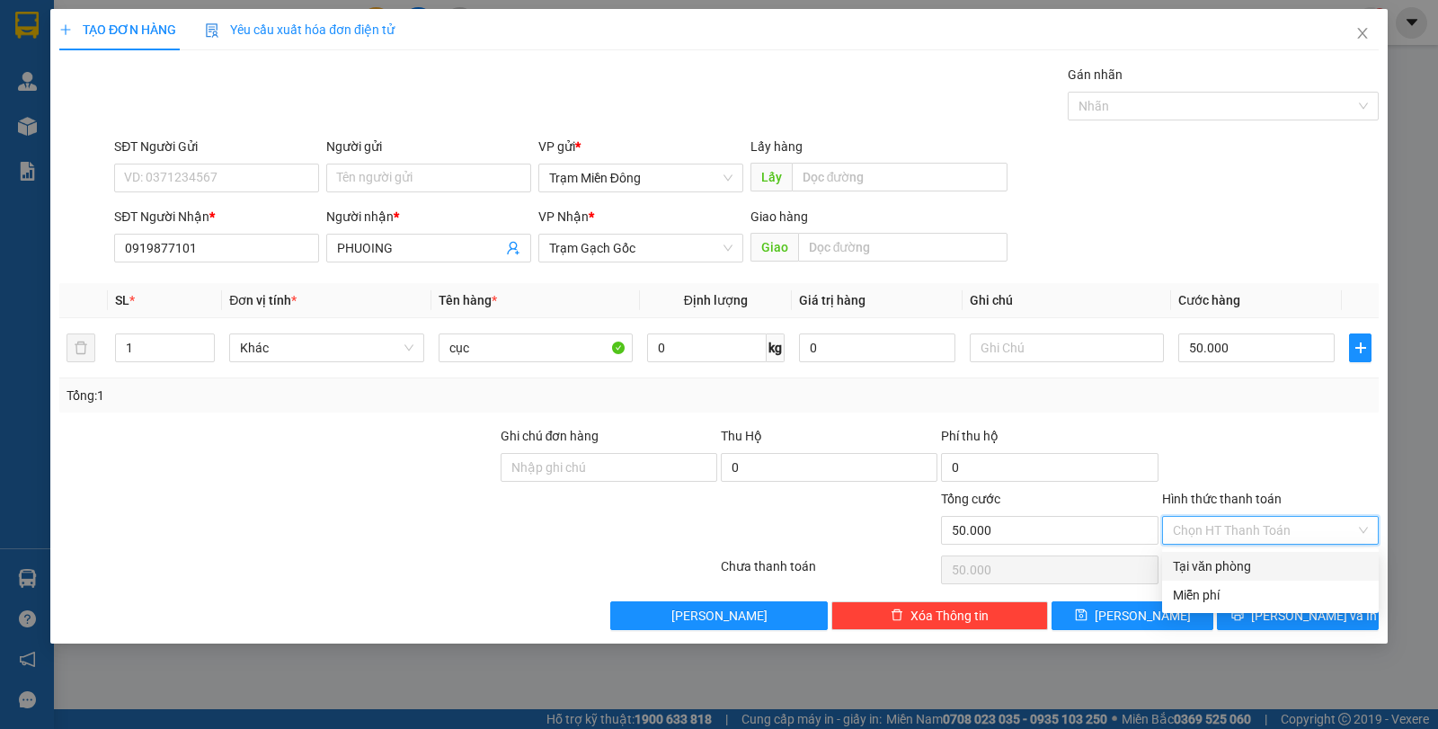
drag, startPoint x: 1274, startPoint y: 565, endPoint x: 1282, endPoint y: 584, distance: 20.2
click at [1275, 565] on div "Tại văn phòng" at bounding box center [1270, 566] width 195 height 20
type input "0"
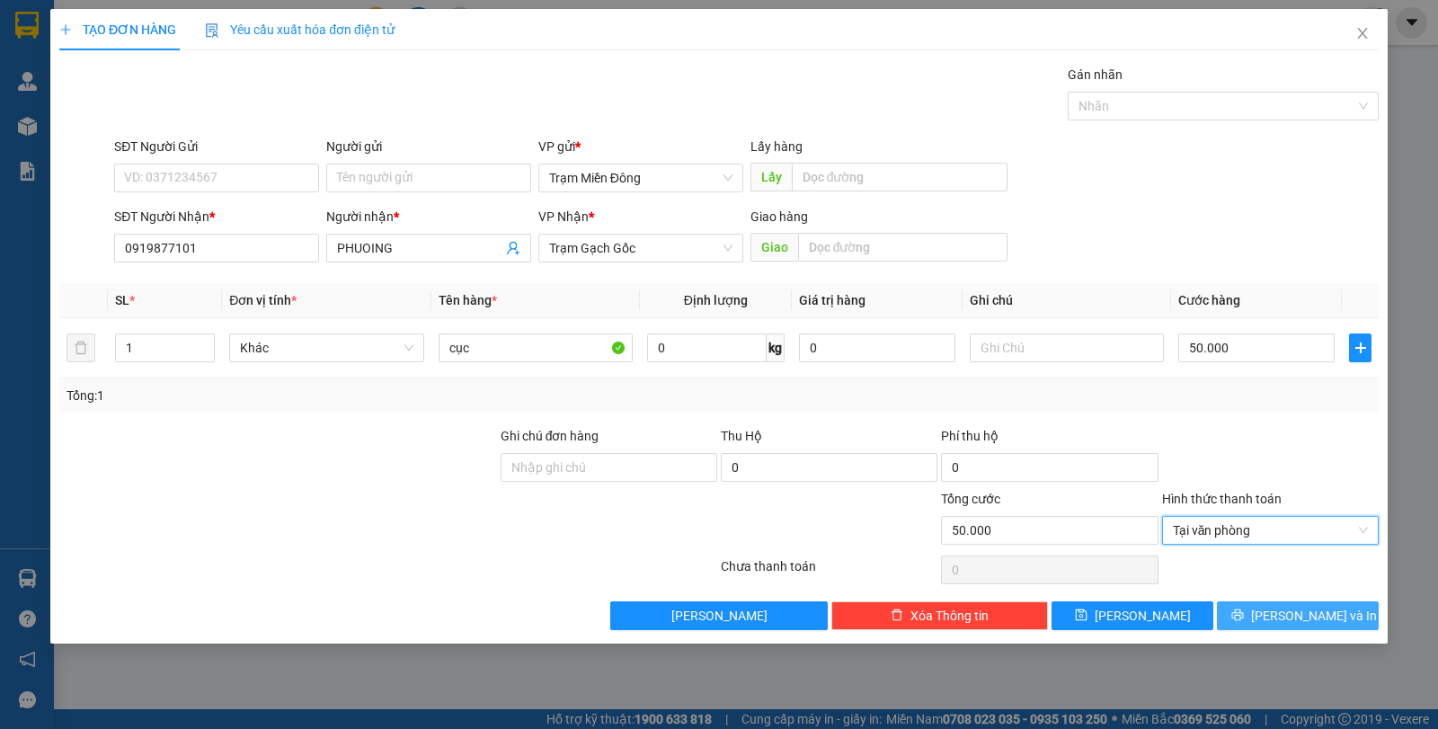
click at [1316, 618] on span "[PERSON_NAME] và In" at bounding box center [1314, 616] width 126 height 20
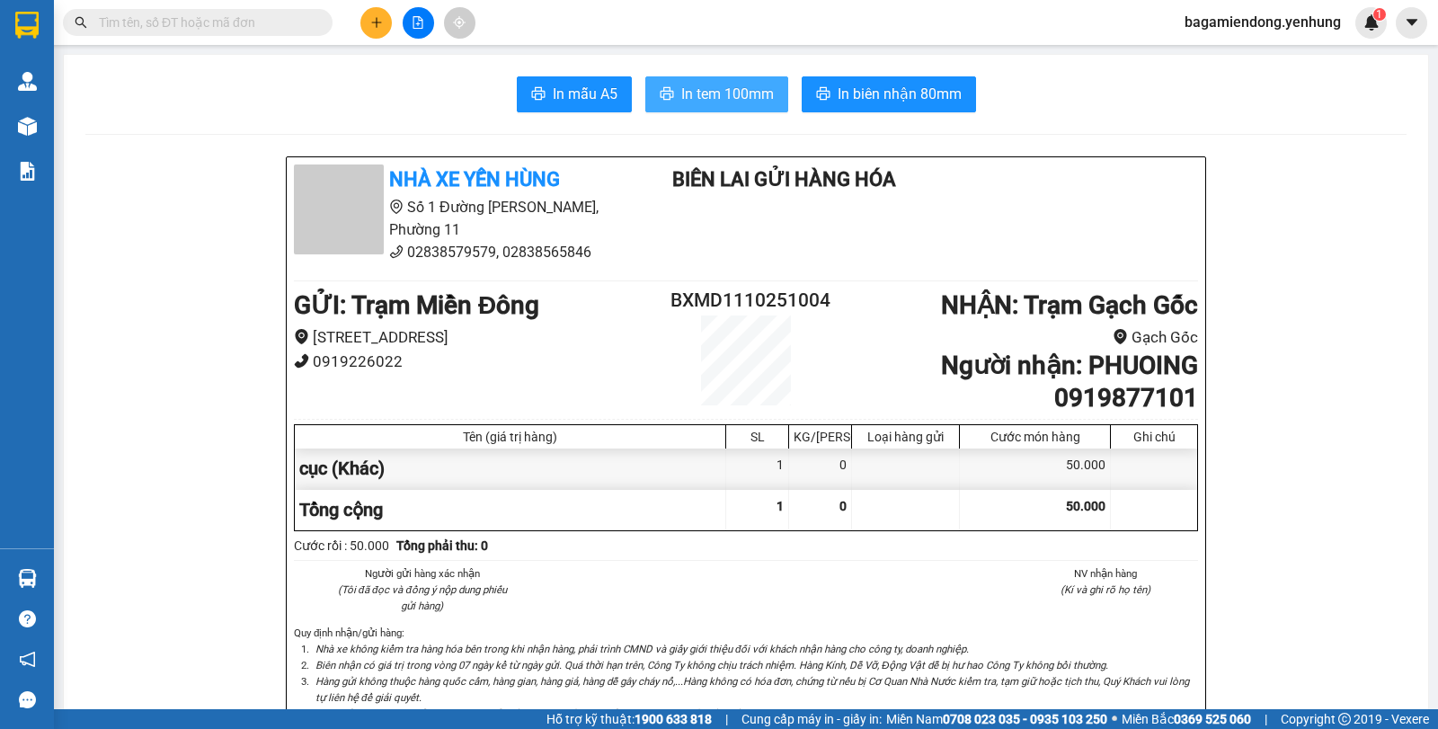
click at [707, 91] on span "In tem 100mm" at bounding box center [727, 94] width 93 height 22
click at [368, 35] on button at bounding box center [375, 22] width 31 height 31
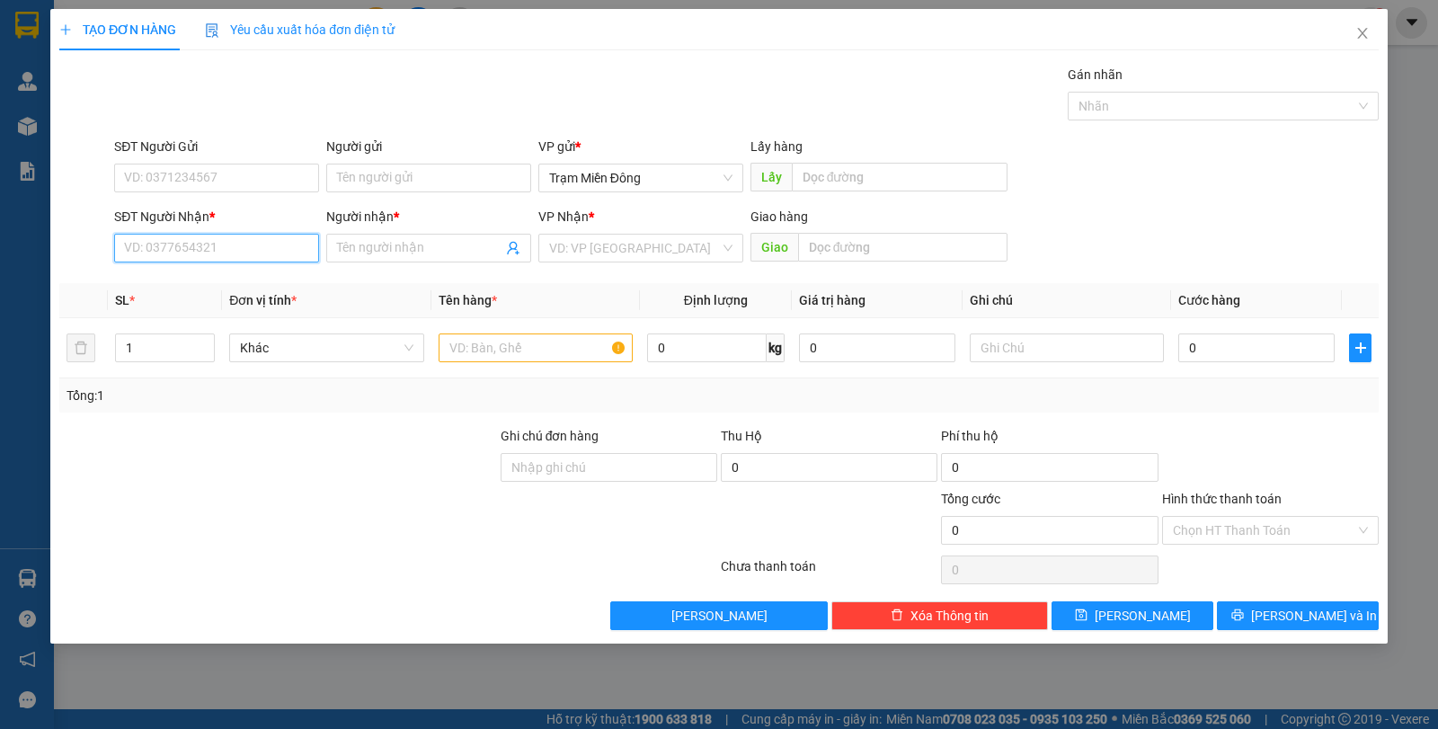
click at [241, 250] on input "SĐT Người Nhận *" at bounding box center [216, 248] width 205 height 29
click at [262, 283] on div "0846133188 - NHIỆM" at bounding box center [216, 284] width 183 height 20
type input "0846133188"
type input "NHIỆM"
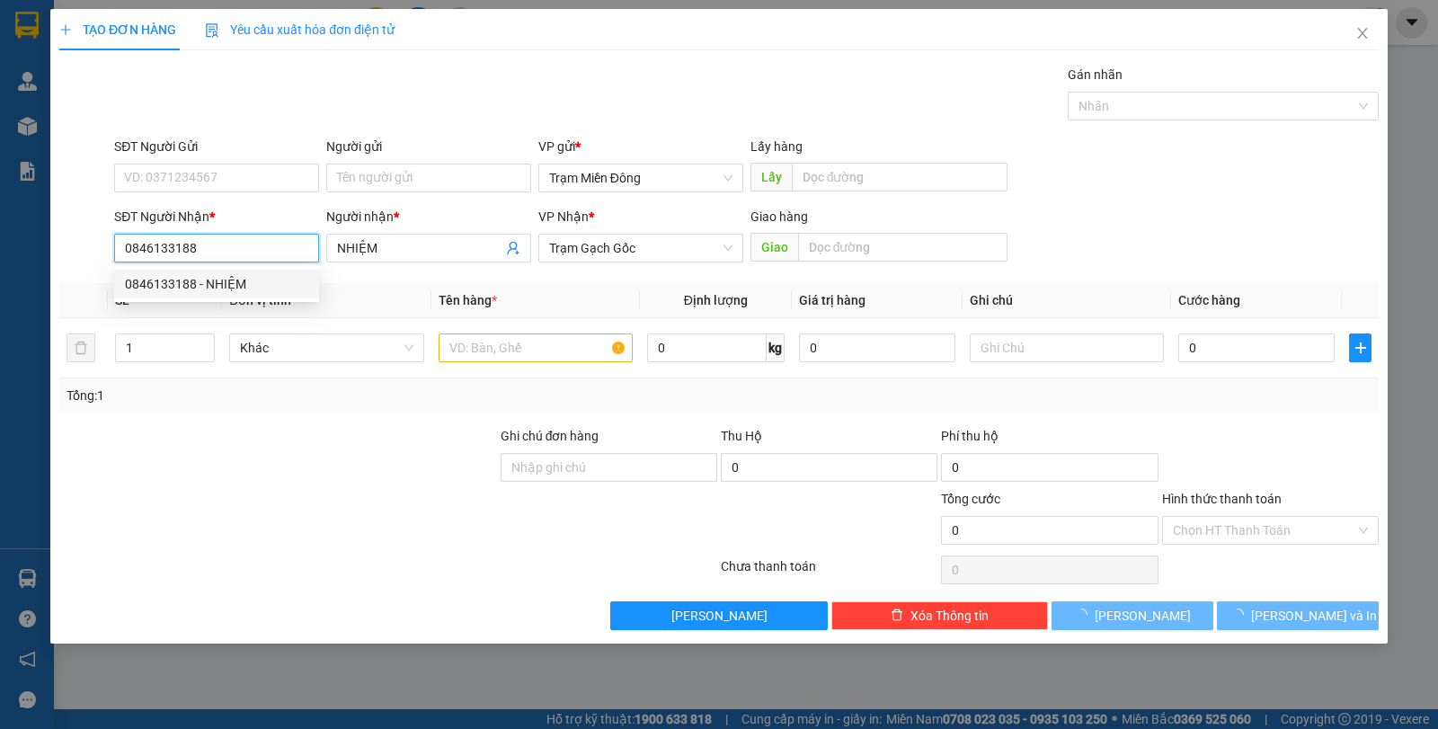
type input "100.000"
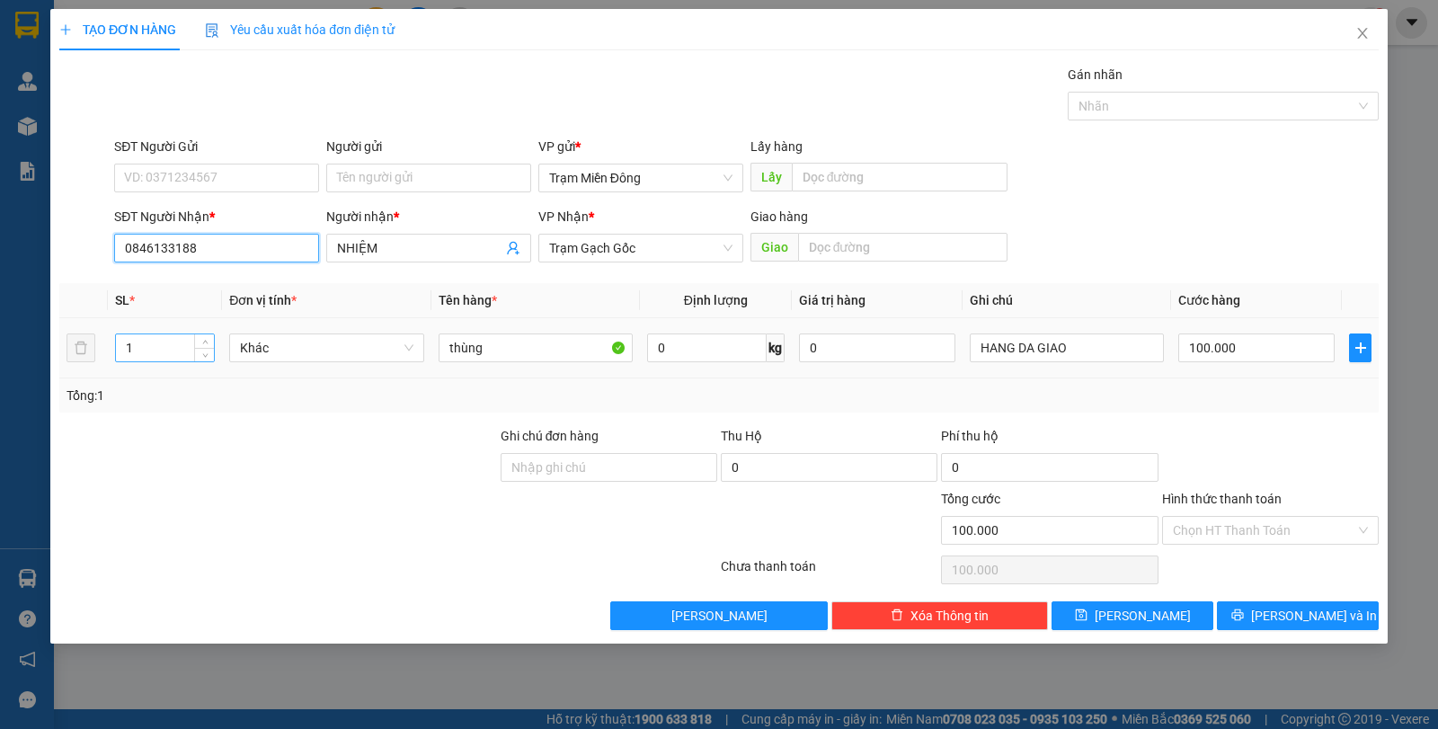
type input "0846133188"
click at [145, 345] on input "1" at bounding box center [165, 347] width 98 height 27
type input "2"
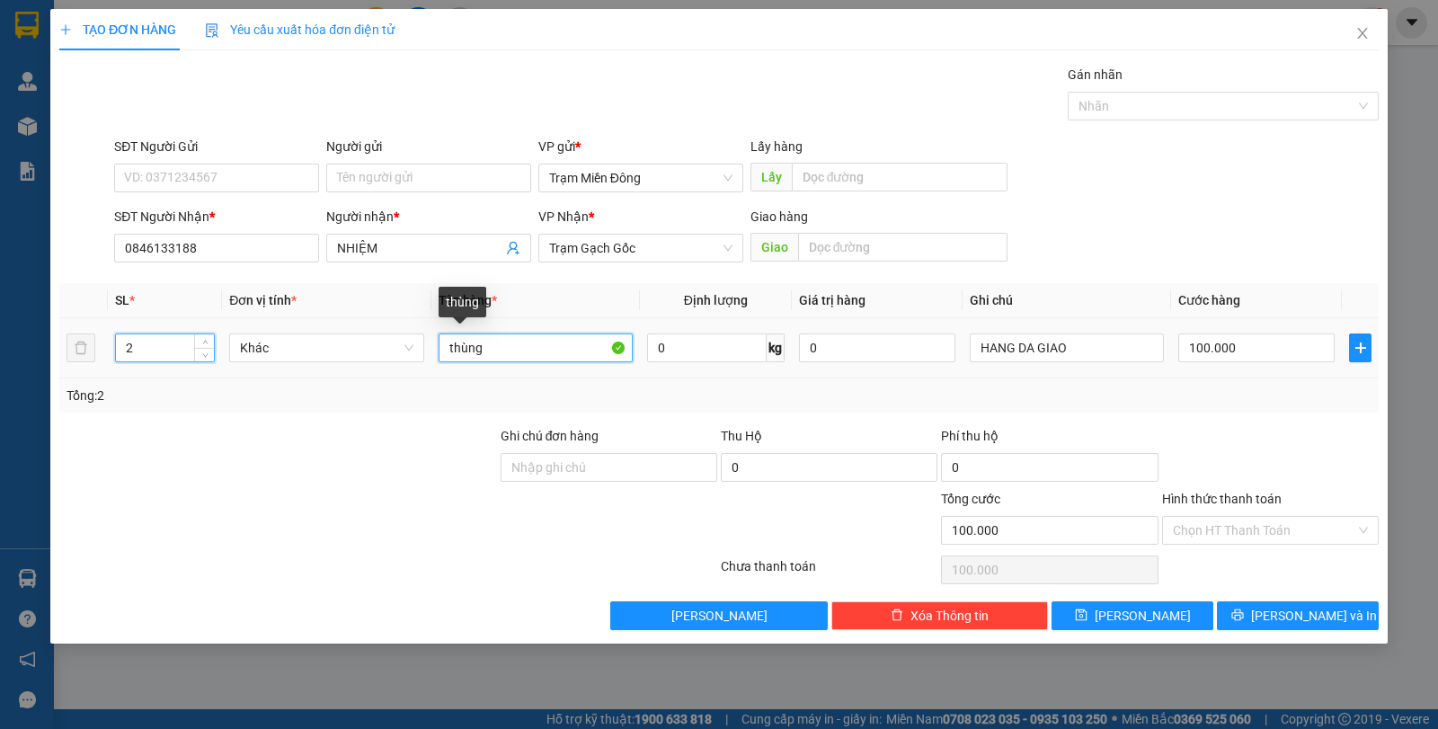
click at [444, 347] on input "thùng" at bounding box center [536, 347] width 194 height 29
click at [508, 347] on input "1thùng" at bounding box center [536, 347] width 194 height 29
type input "1thùng+1KIEN"
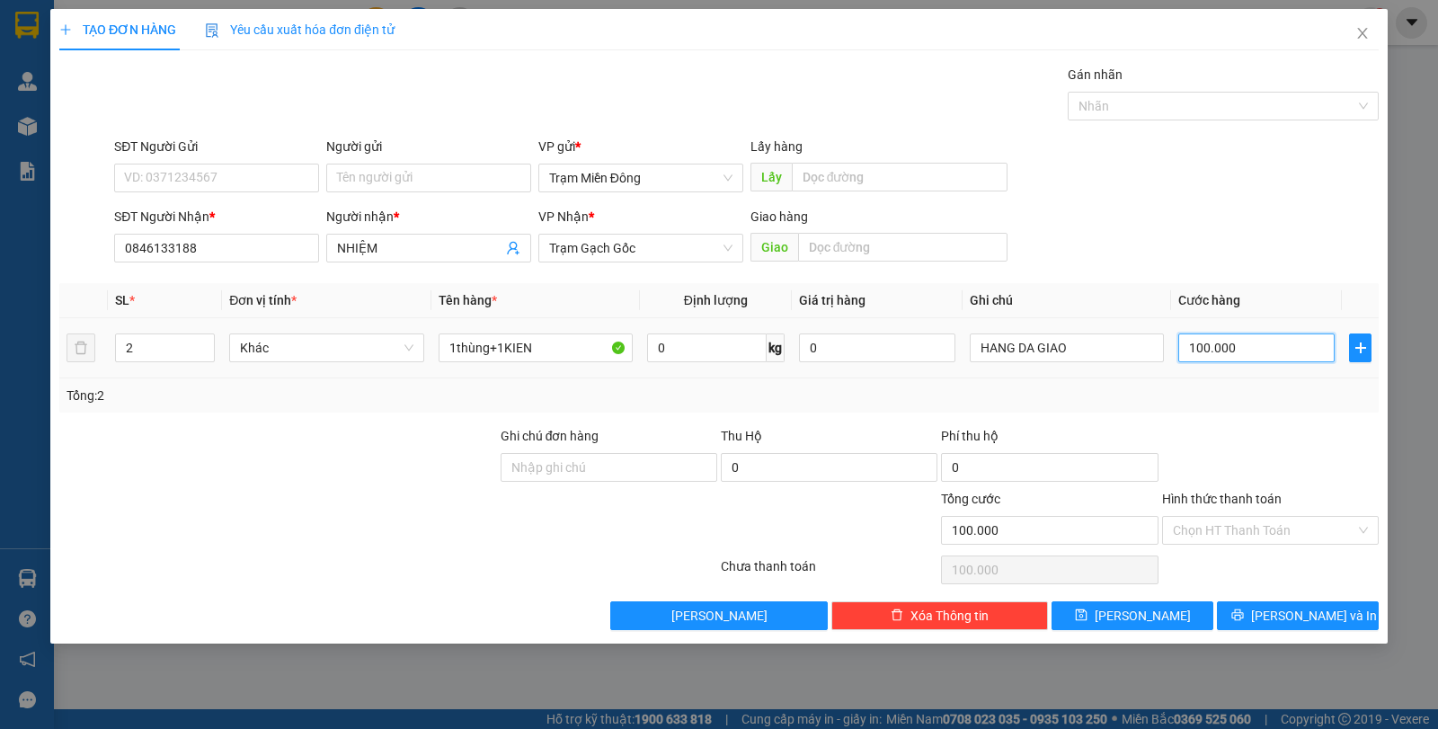
click at [1277, 352] on input "100.000" at bounding box center [1256, 347] width 156 height 29
type input "0"
type input "1"
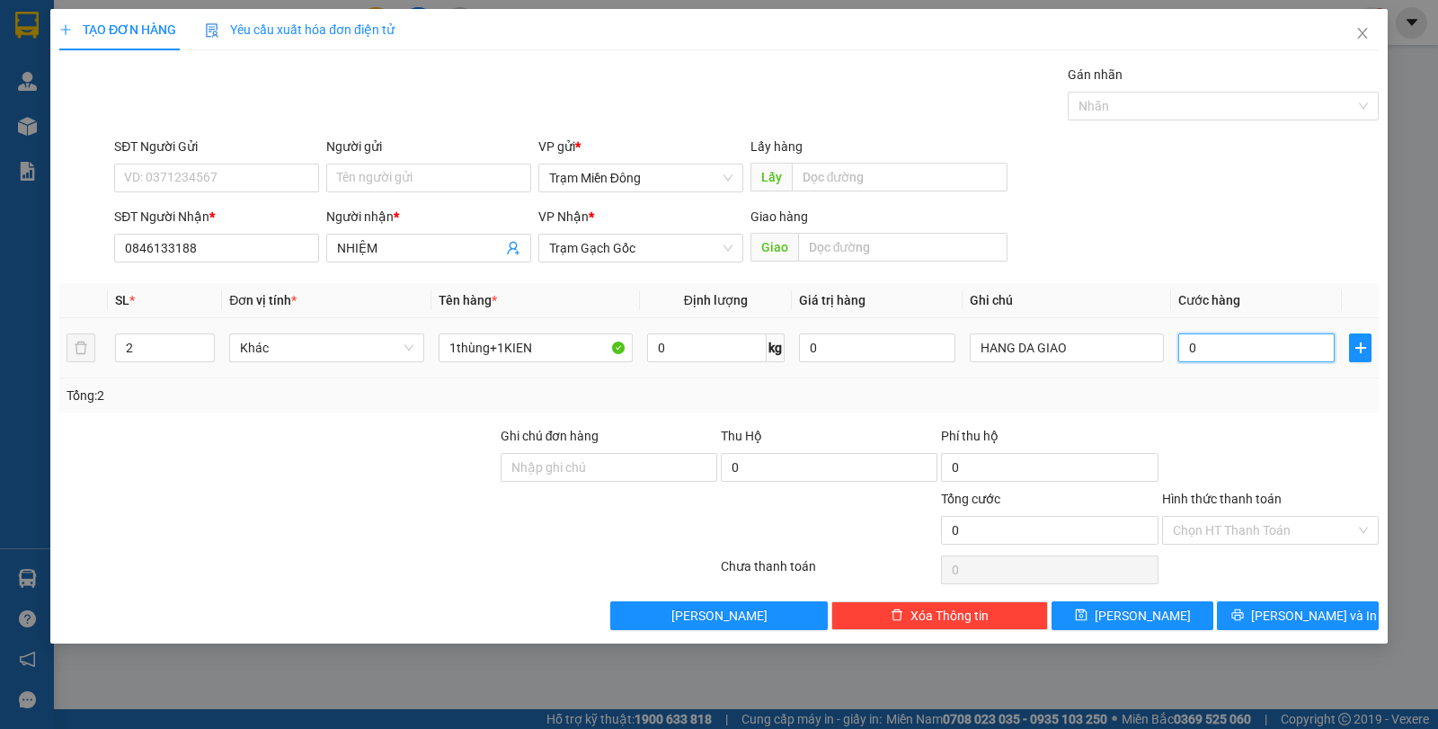
type input "1"
type input "01"
type input "17"
type input "017"
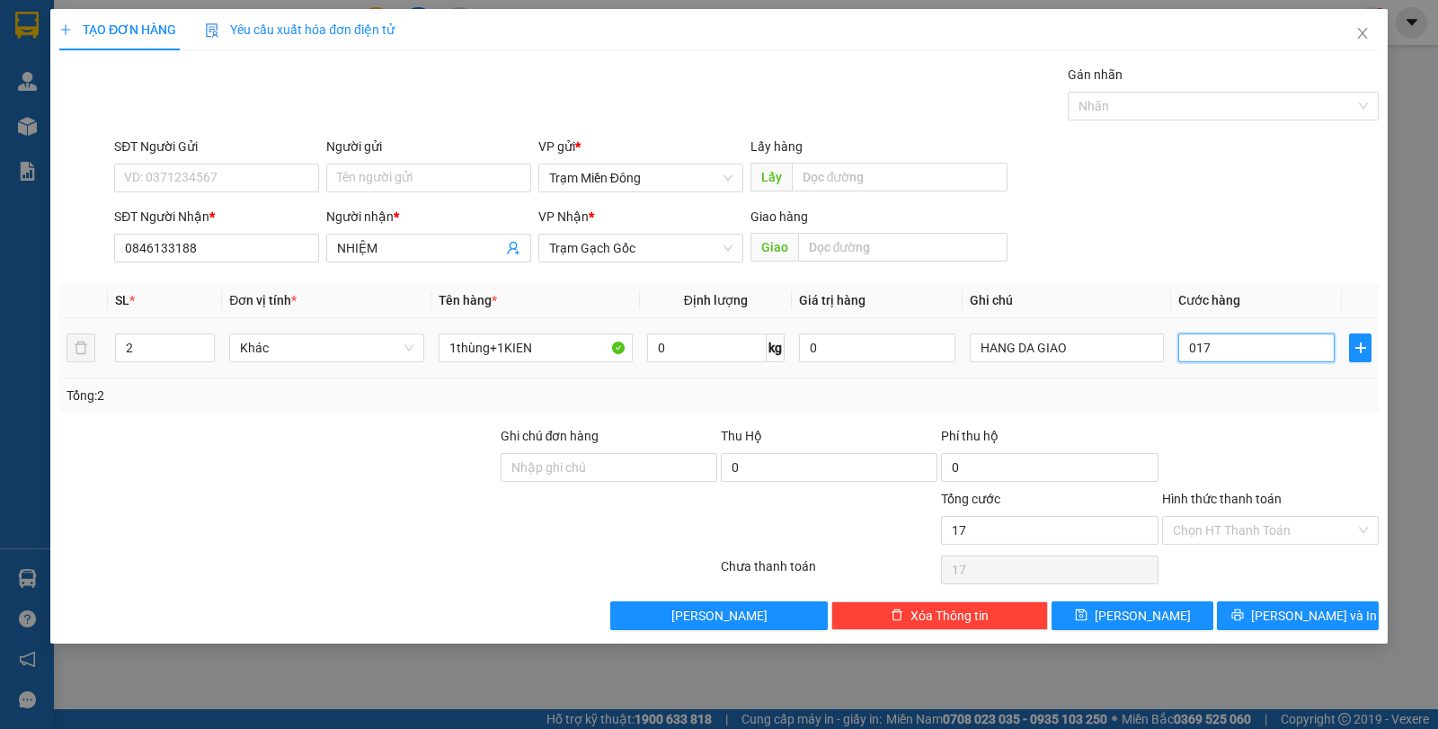
type input "170"
type input "0.170"
type input "170.000"
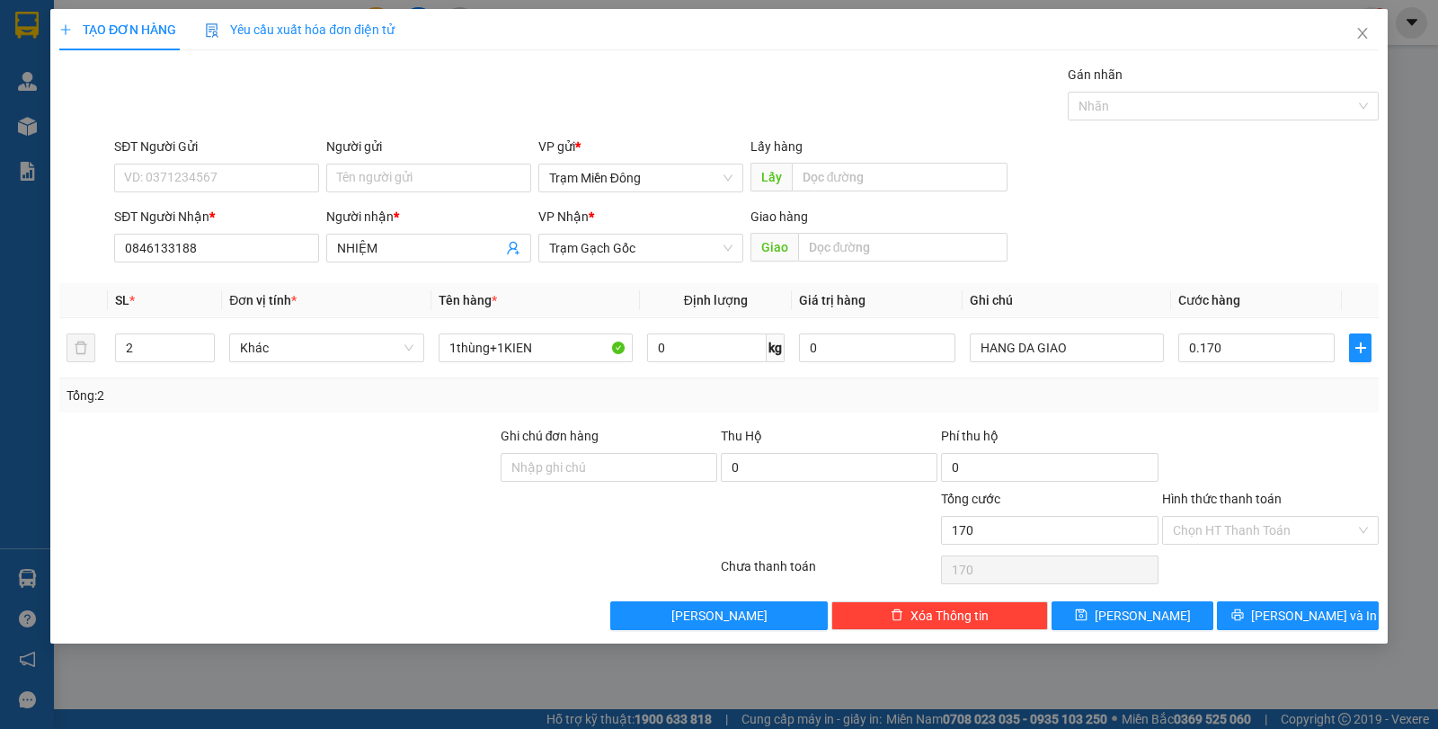
type input "170.000"
click at [1274, 231] on div "SĐT Người Nhận * 0846133188 Người nhận * NHIỆM VP Nhận * Trạm Gạch Gốc Giao hàn…" at bounding box center [747, 238] width 1272 height 63
click at [1310, 618] on span "[PERSON_NAME] và In" at bounding box center [1314, 616] width 126 height 20
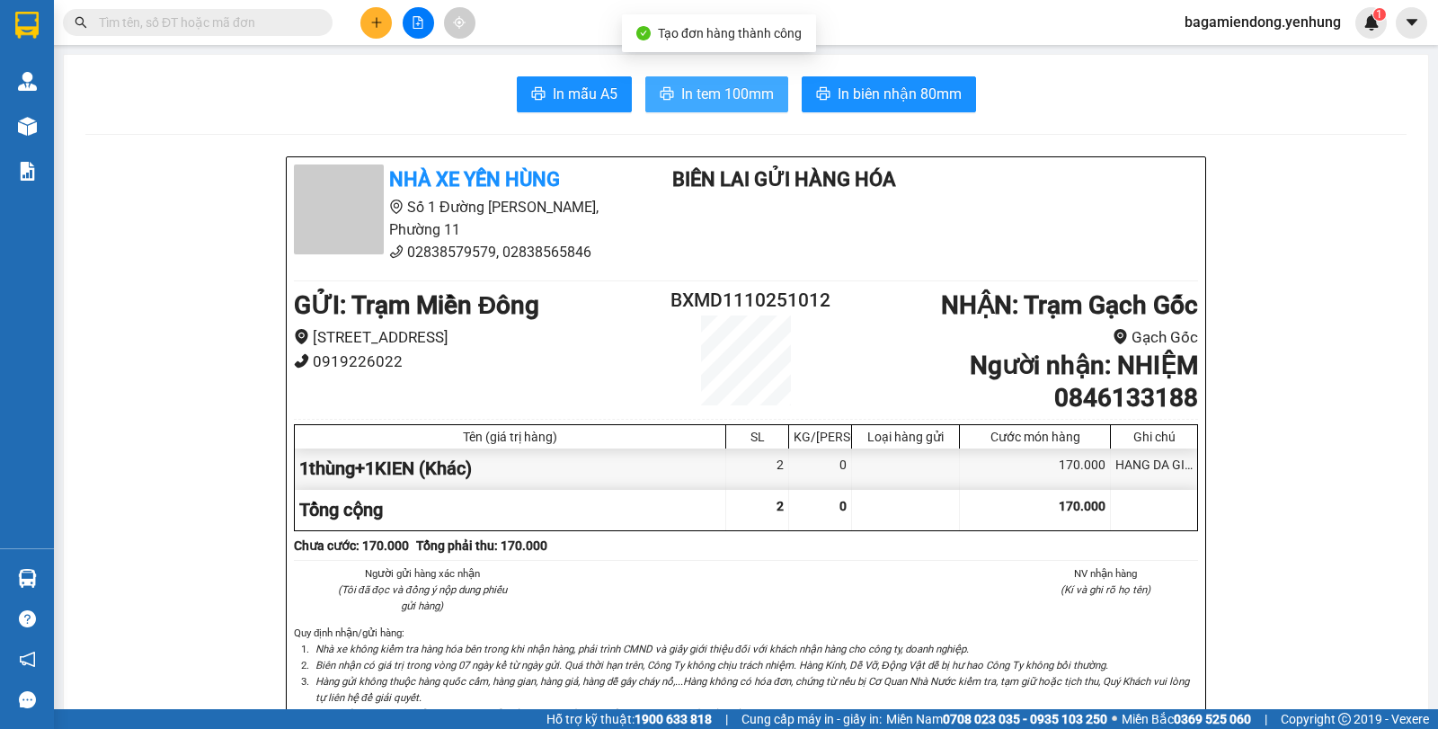
click at [734, 89] on span "In tem 100mm" at bounding box center [727, 94] width 93 height 22
